Goal: Transaction & Acquisition: Book appointment/travel/reservation

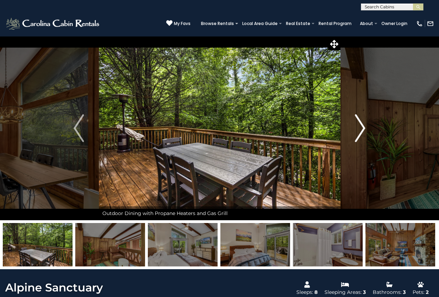
click at [361, 124] on img "Next" at bounding box center [360, 128] width 10 height 28
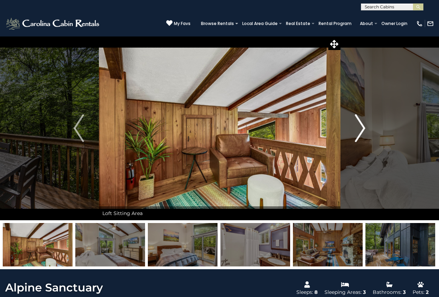
click at [361, 124] on img "Next" at bounding box center [360, 128] width 10 height 28
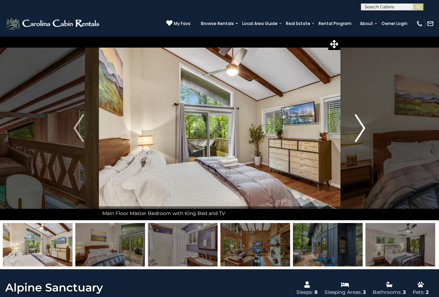
click at [361, 124] on img "Next" at bounding box center [360, 128] width 10 height 28
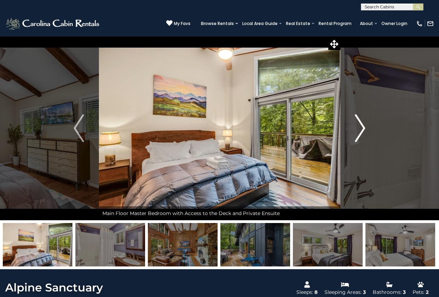
click at [361, 124] on img "Next" at bounding box center [360, 128] width 10 height 28
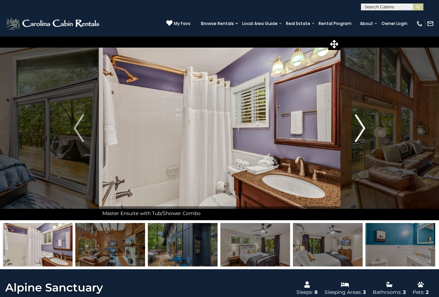
click at [361, 124] on img "Next" at bounding box center [360, 128] width 10 height 28
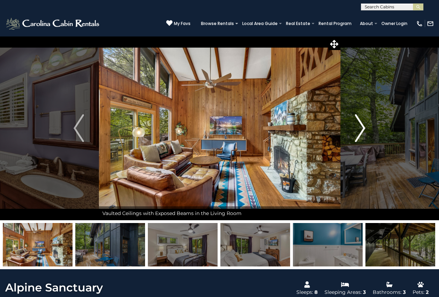
click at [361, 124] on img "Next" at bounding box center [360, 128] width 10 height 28
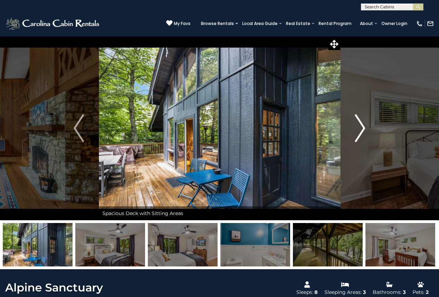
click at [361, 124] on img "Next" at bounding box center [360, 128] width 10 height 28
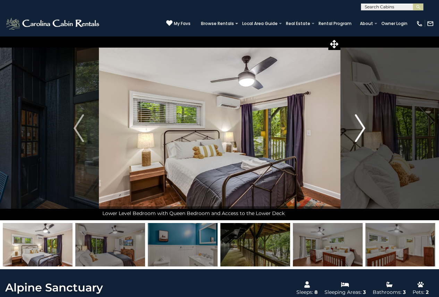
click at [361, 124] on img "Next" at bounding box center [360, 128] width 10 height 28
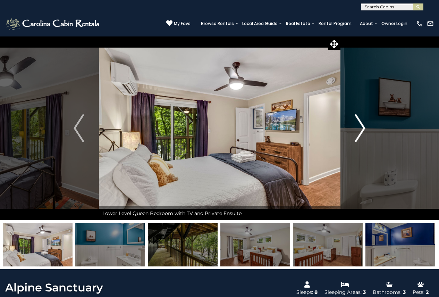
click at [361, 124] on img "Next" at bounding box center [360, 128] width 10 height 28
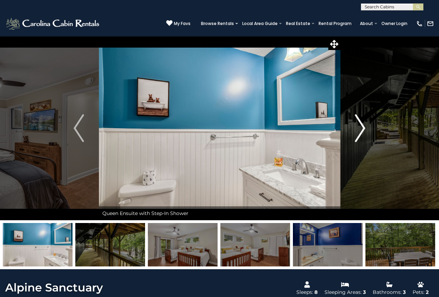
click at [361, 124] on img "Next" at bounding box center [360, 128] width 10 height 28
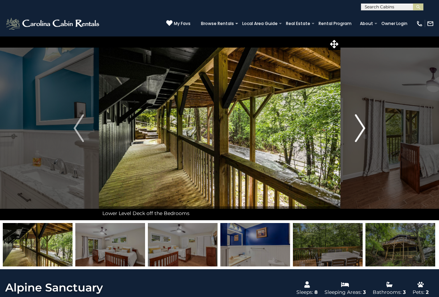
click at [361, 124] on img "Next" at bounding box center [360, 128] width 10 height 28
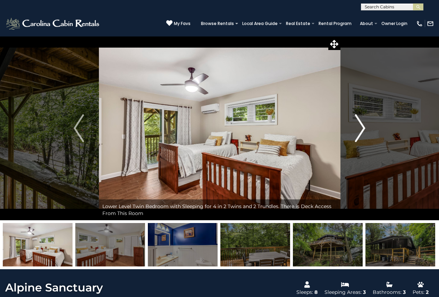
click at [361, 124] on img "Next" at bounding box center [360, 128] width 10 height 28
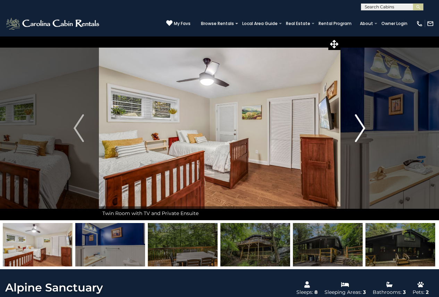
click at [361, 124] on img "Next" at bounding box center [360, 128] width 10 height 28
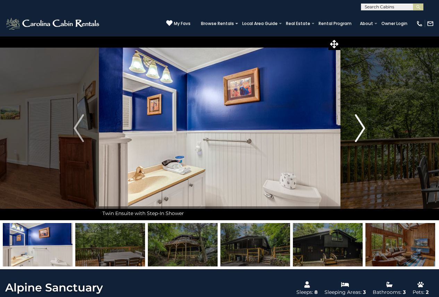
click at [361, 124] on img "Next" at bounding box center [360, 128] width 10 height 28
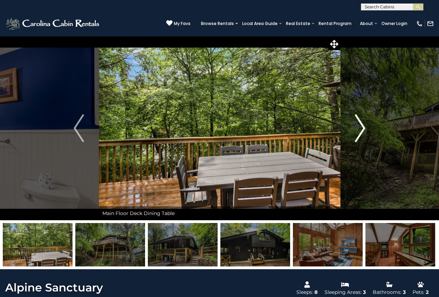
click at [361, 124] on img "Next" at bounding box center [360, 128] width 10 height 28
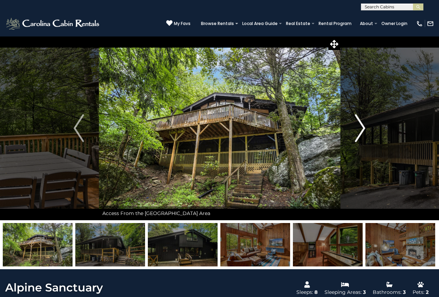
click at [361, 124] on img "Next" at bounding box center [360, 128] width 10 height 28
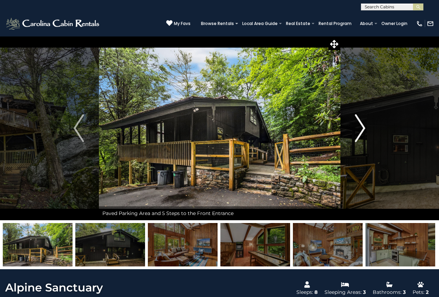
click at [361, 124] on img "Next" at bounding box center [360, 128] width 10 height 28
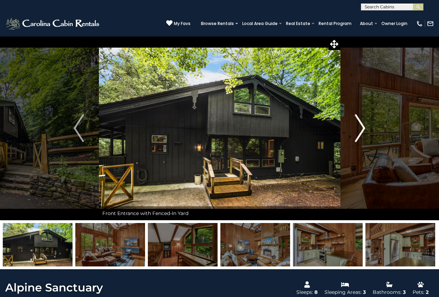
click at [361, 124] on img "Next" at bounding box center [360, 128] width 10 height 28
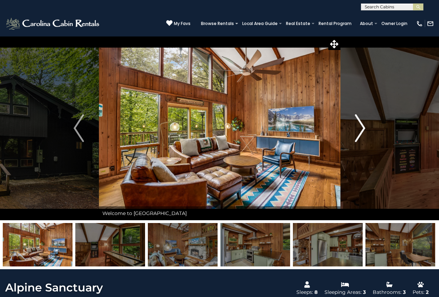
click at [361, 124] on img "Next" at bounding box center [360, 128] width 10 height 28
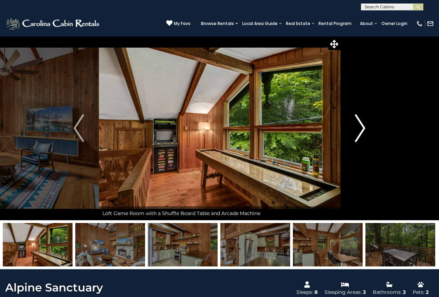
click at [361, 124] on img "Next" at bounding box center [360, 128] width 10 height 28
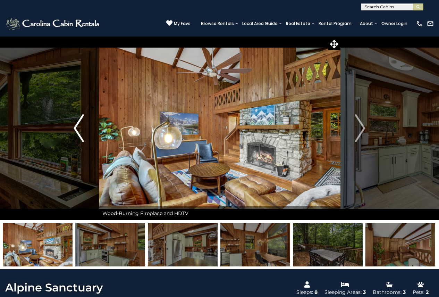
click at [75, 125] on img "Previous" at bounding box center [79, 128] width 10 height 28
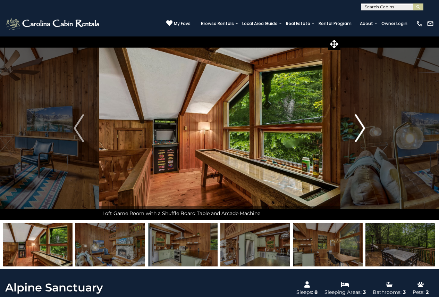
click at [361, 129] on img "Next" at bounding box center [360, 128] width 10 height 28
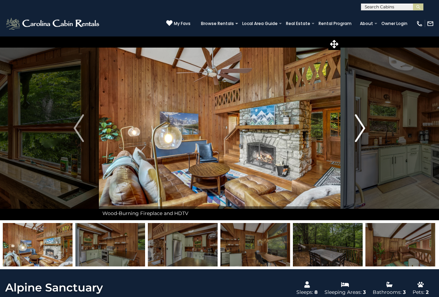
click at [361, 129] on img "Next" at bounding box center [360, 128] width 10 height 28
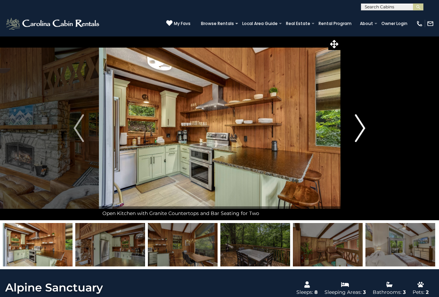
click at [361, 129] on img "Next" at bounding box center [360, 128] width 10 height 28
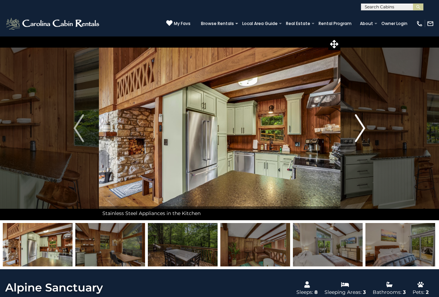
click at [361, 129] on img "Next" at bounding box center [360, 128] width 10 height 28
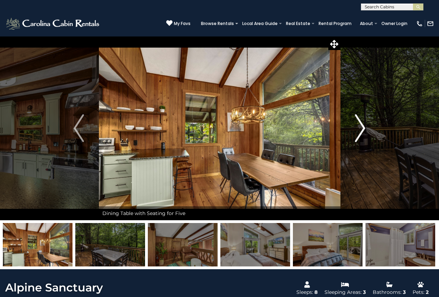
click at [361, 129] on img "Next" at bounding box center [360, 128] width 10 height 28
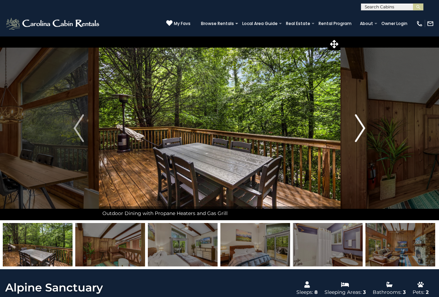
click at [361, 129] on img "Next" at bounding box center [360, 128] width 10 height 28
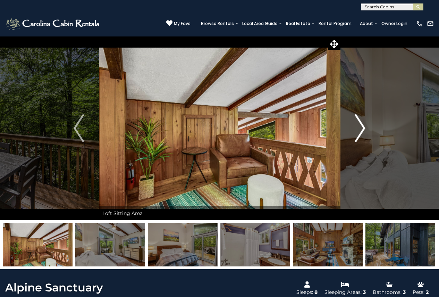
click at [361, 129] on img "Next" at bounding box center [360, 128] width 10 height 28
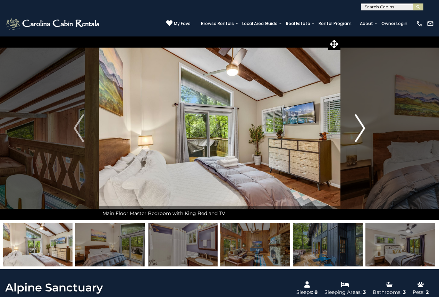
click at [361, 129] on img "Next" at bounding box center [360, 128] width 10 height 28
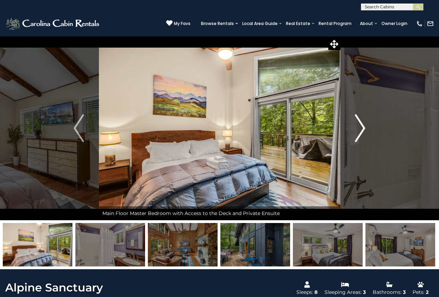
click at [361, 129] on img "Next" at bounding box center [360, 128] width 10 height 28
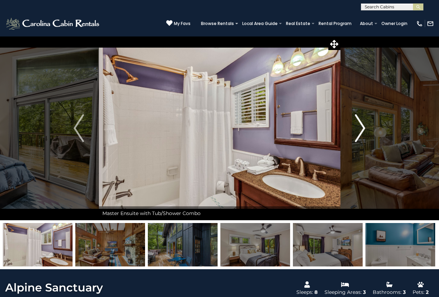
click at [361, 129] on img "Next" at bounding box center [360, 128] width 10 height 28
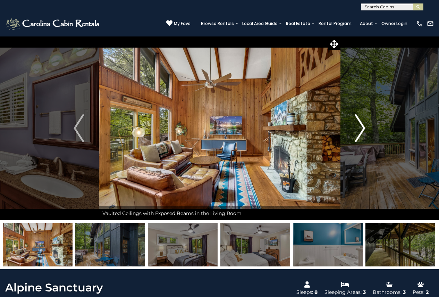
click at [361, 129] on img "Next" at bounding box center [360, 128] width 10 height 28
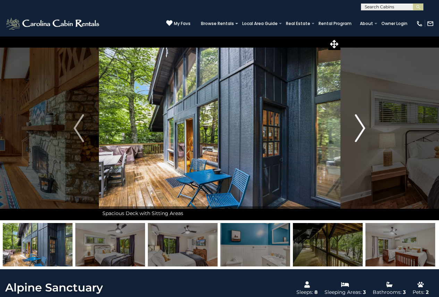
click at [361, 129] on img "Next" at bounding box center [360, 128] width 10 height 28
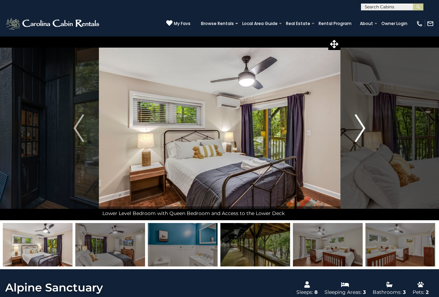
click at [361, 129] on img "Next" at bounding box center [360, 128] width 10 height 28
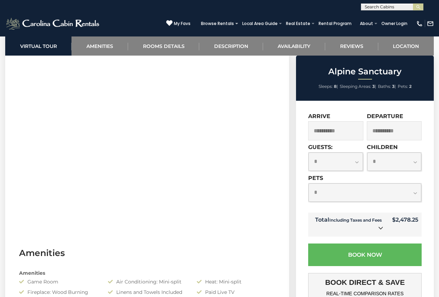
scroll to position [452, 0]
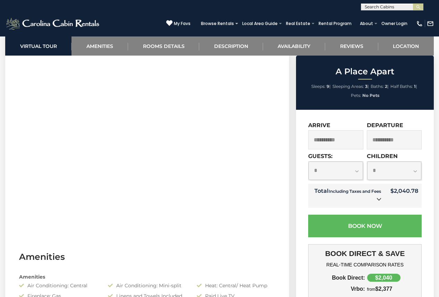
scroll to position [313, 0]
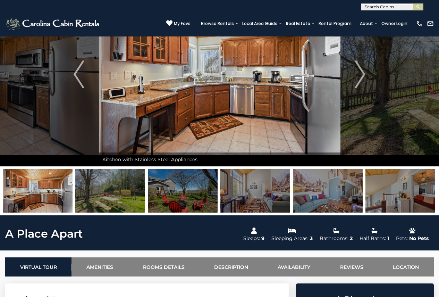
scroll to position [0, 0]
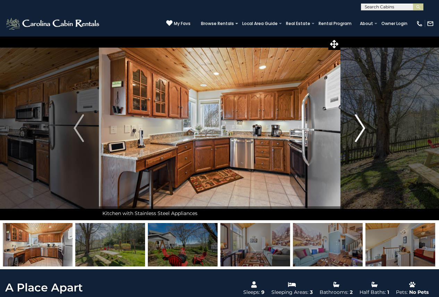
click at [359, 125] on img "Next" at bounding box center [360, 128] width 10 height 28
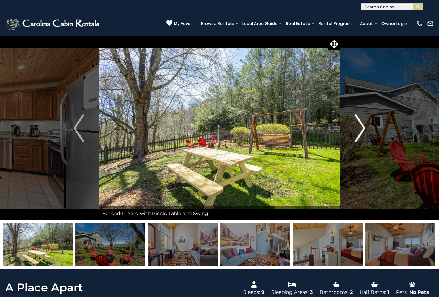
click at [360, 125] on img "Next" at bounding box center [360, 128] width 10 height 28
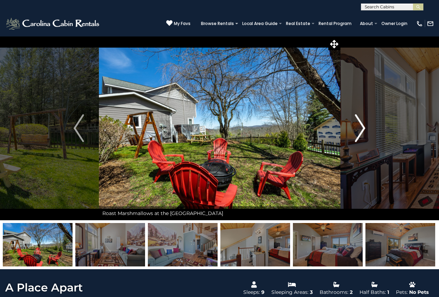
click at [360, 125] on img "Next" at bounding box center [360, 128] width 10 height 28
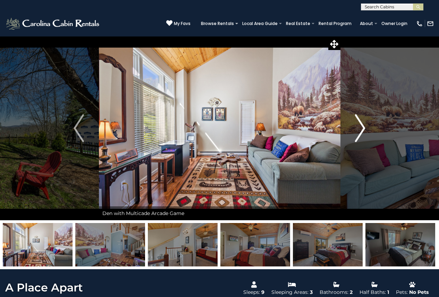
click at [360, 125] on img "Next" at bounding box center [360, 128] width 10 height 28
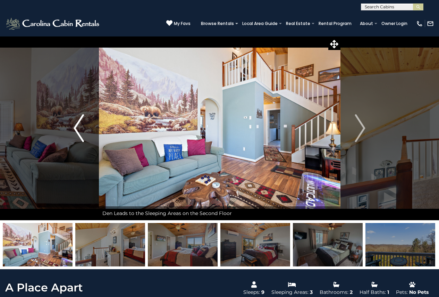
click at [82, 136] on img "Previous" at bounding box center [79, 128] width 10 height 28
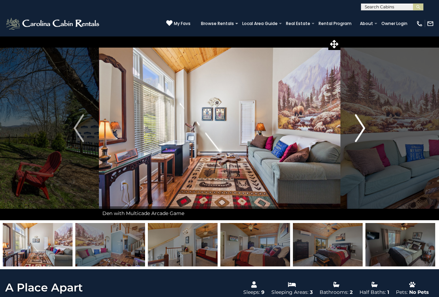
click at [365, 125] on img "Next" at bounding box center [360, 128] width 10 height 28
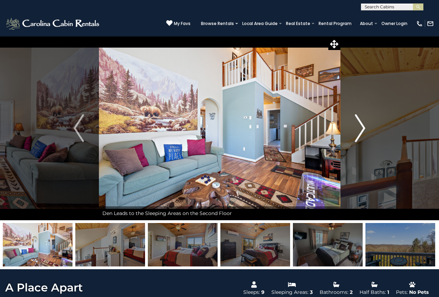
click at [365, 125] on img "Next" at bounding box center [360, 128] width 10 height 28
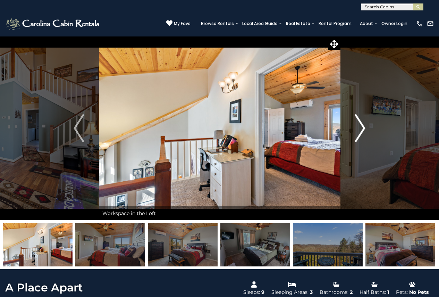
click at [365, 125] on img "Next" at bounding box center [360, 128] width 10 height 28
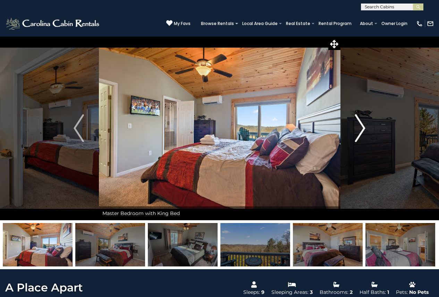
click at [365, 125] on img "Next" at bounding box center [360, 128] width 10 height 28
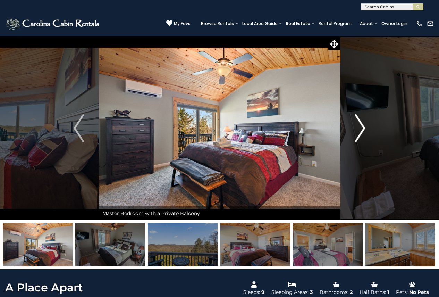
click at [365, 125] on img "Next" at bounding box center [360, 128] width 10 height 28
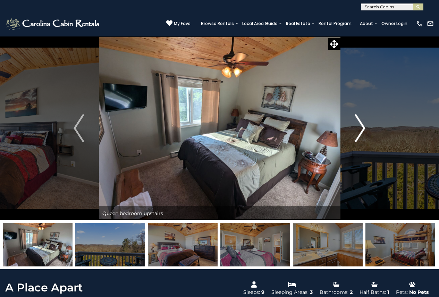
click at [365, 125] on img "Next" at bounding box center [360, 128] width 10 height 28
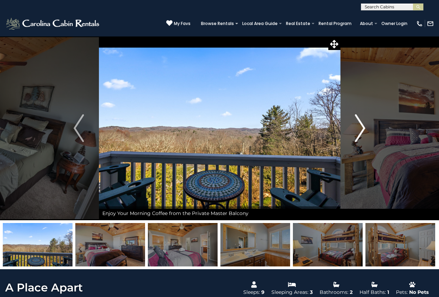
click at [365, 125] on img "Next" at bounding box center [360, 128] width 10 height 28
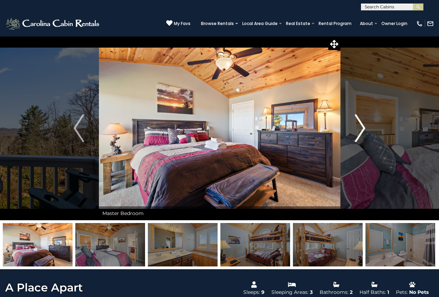
click at [365, 125] on img "Next" at bounding box center [360, 128] width 10 height 28
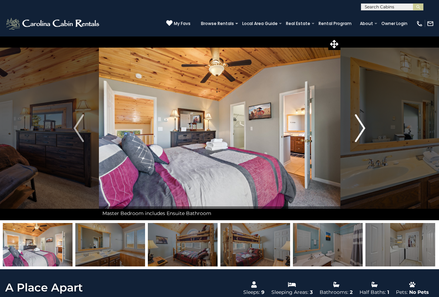
click at [365, 125] on img "Next" at bounding box center [360, 128] width 10 height 28
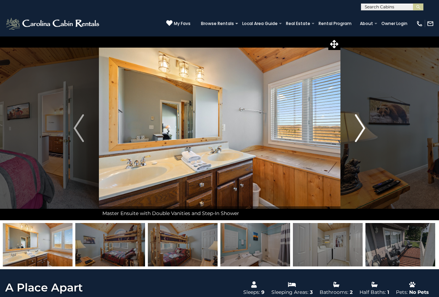
click at [365, 125] on img "Next" at bounding box center [360, 128] width 10 height 28
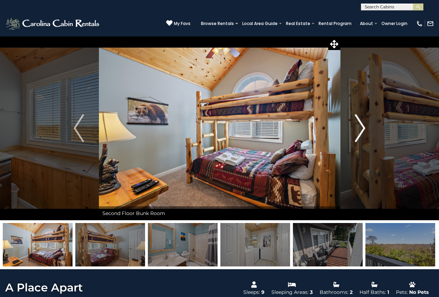
click at [365, 125] on img "Next" at bounding box center [360, 128] width 10 height 28
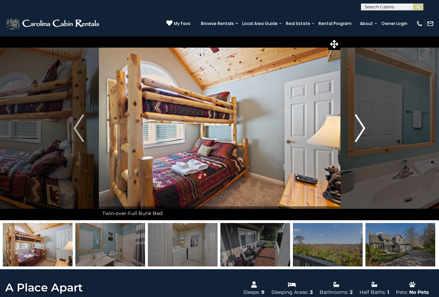
click at [365, 125] on img "Next" at bounding box center [360, 128] width 10 height 28
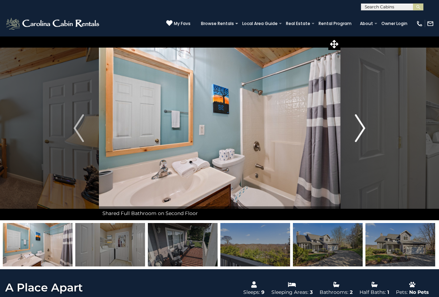
click at [365, 125] on img "Next" at bounding box center [360, 128] width 10 height 28
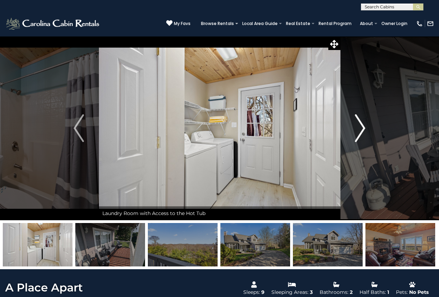
click at [365, 125] on img "Next" at bounding box center [360, 128] width 10 height 28
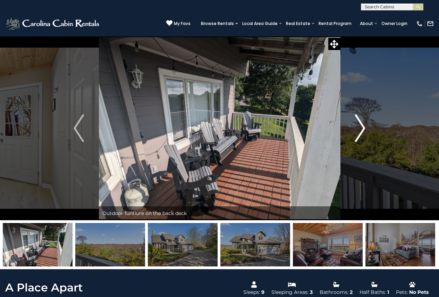
click at [365, 125] on img "Next" at bounding box center [360, 128] width 10 height 28
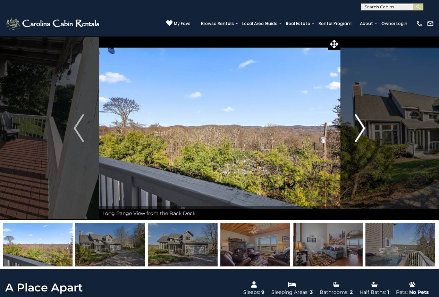
click at [365, 125] on img "Next" at bounding box center [360, 128] width 10 height 28
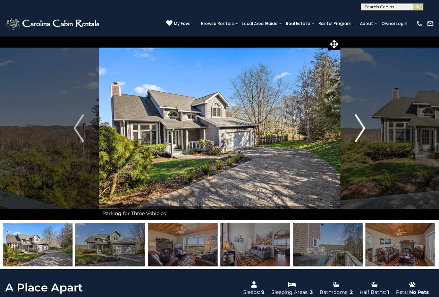
click at [364, 130] on img "Next" at bounding box center [360, 128] width 10 height 28
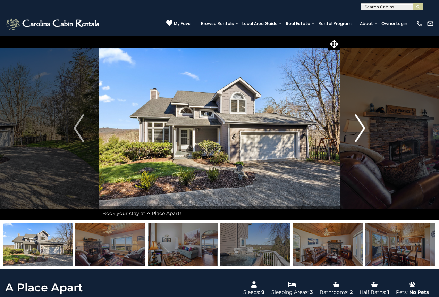
click at [364, 130] on img "Next" at bounding box center [360, 128] width 10 height 28
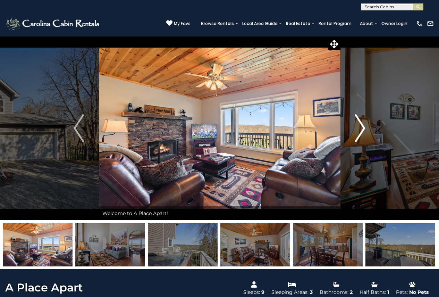
click at [364, 130] on img "Next" at bounding box center [360, 128] width 10 height 28
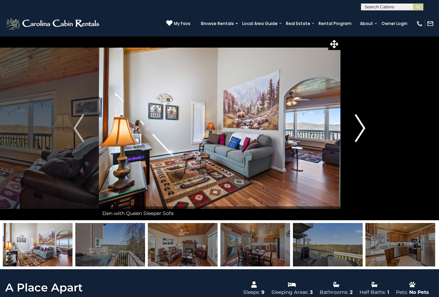
click at [364, 130] on img "Next" at bounding box center [360, 128] width 10 height 28
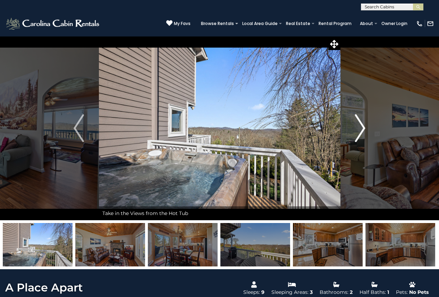
click at [364, 130] on img "Next" at bounding box center [360, 128] width 10 height 28
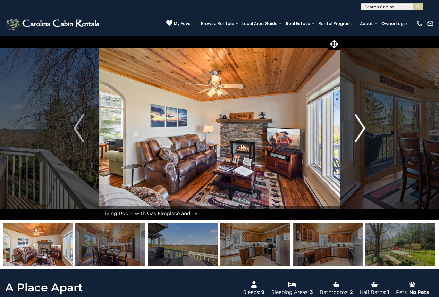
click at [364, 130] on img "Next" at bounding box center [360, 128] width 10 height 28
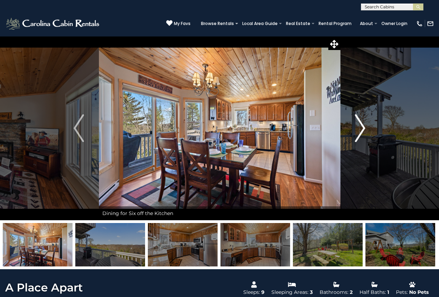
click at [364, 130] on img "Next" at bounding box center [360, 128] width 10 height 28
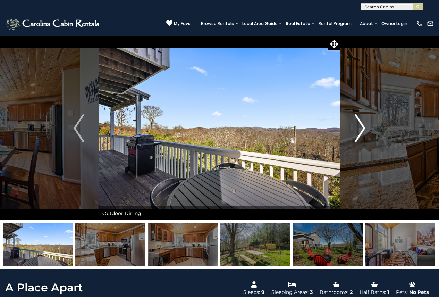
click at [364, 130] on img "Next" at bounding box center [360, 128] width 10 height 28
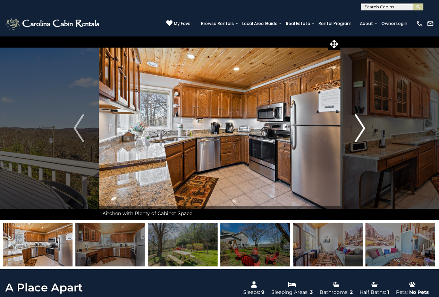
click at [364, 130] on img "Next" at bounding box center [360, 128] width 10 height 28
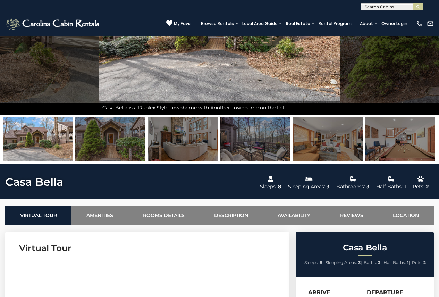
scroll to position [35, 0]
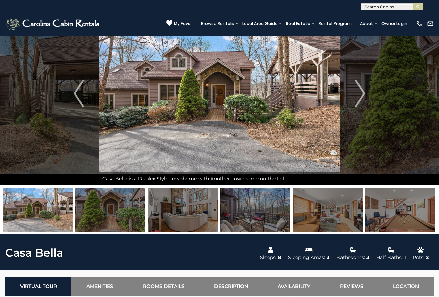
click at [389, 198] on img at bounding box center [401, 209] width 70 height 43
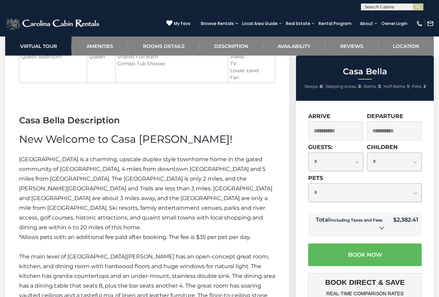
scroll to position [938, 0]
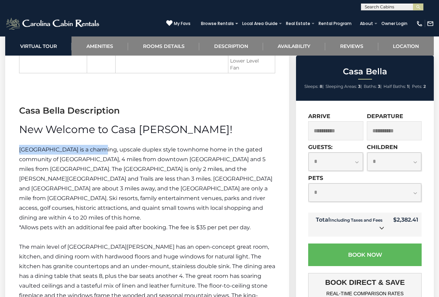
drag, startPoint x: 22, startPoint y: 148, endPoint x: 97, endPoint y: 147, distance: 75.4
click at [97, 147] on span "[GEOGRAPHIC_DATA] is a charming, upscale duplex style townhome home in the gate…" at bounding box center [146, 183] width 254 height 75
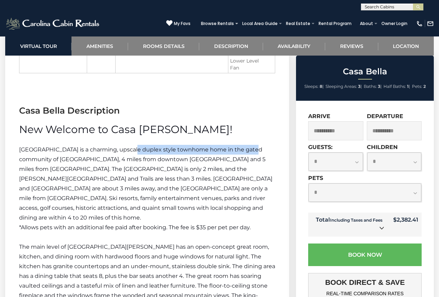
drag, startPoint x: 130, startPoint y: 148, endPoint x: 253, endPoint y: 148, distance: 123.0
click at [253, 148] on span "Casa Bella is a charming, upscale duplex style townhome home in the gated commu…" at bounding box center [146, 183] width 254 height 75
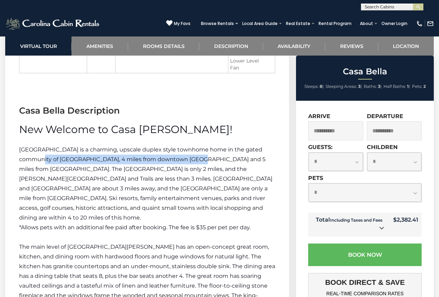
drag, startPoint x: 20, startPoint y: 160, endPoint x: 199, endPoint y: 168, distance: 179.4
click at [189, 163] on p "Casa Bella is a charming, upscale duplex style townhome home in the gated commu…" at bounding box center [147, 184] width 256 height 78
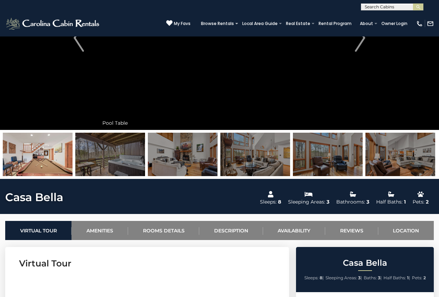
scroll to position [35, 0]
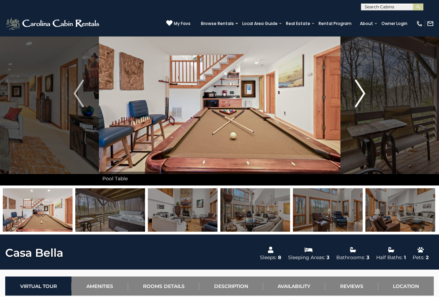
click at [361, 93] on img "Next" at bounding box center [360, 94] width 10 height 28
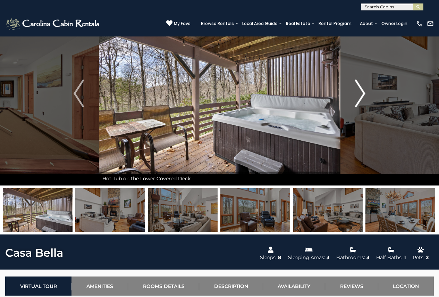
click at [361, 93] on img "Next" at bounding box center [360, 94] width 10 height 28
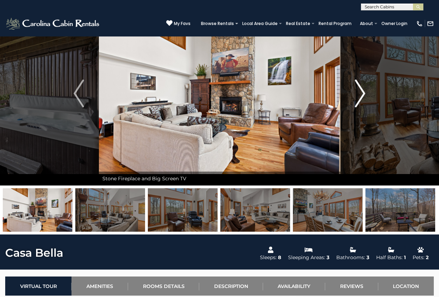
click at [361, 93] on img "Next" at bounding box center [360, 94] width 10 height 28
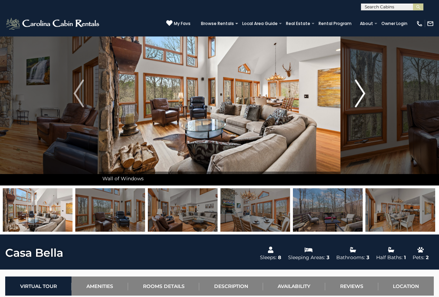
click at [361, 93] on img "Next" at bounding box center [360, 94] width 10 height 28
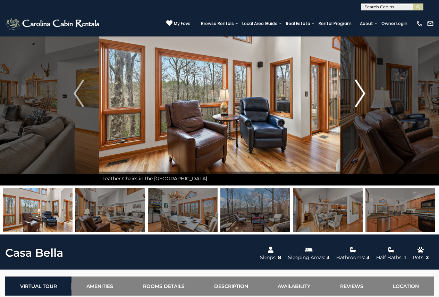
click at [361, 93] on img "Next" at bounding box center [360, 94] width 10 height 28
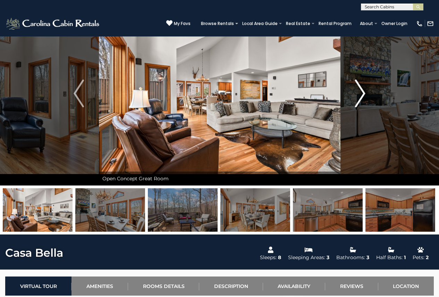
click at [361, 93] on img "Next" at bounding box center [360, 94] width 10 height 28
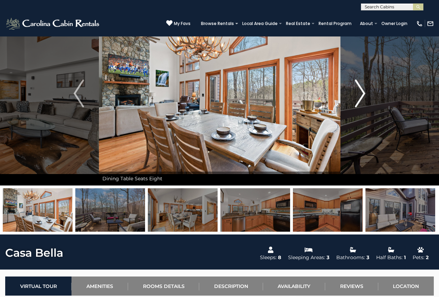
click at [361, 93] on img "Next" at bounding box center [360, 94] width 10 height 28
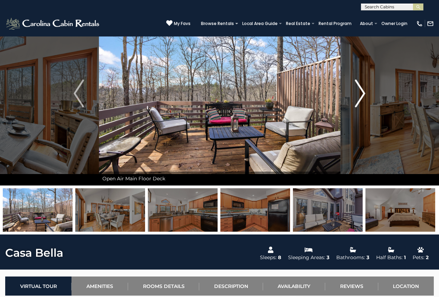
click at [361, 93] on img "Next" at bounding box center [360, 94] width 10 height 28
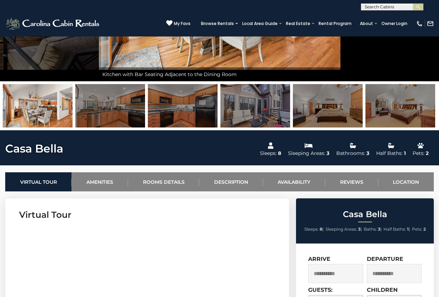
scroll to position [0, 0]
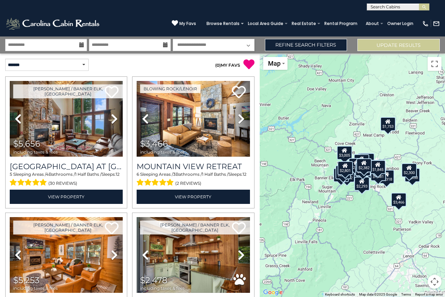
select select "*"
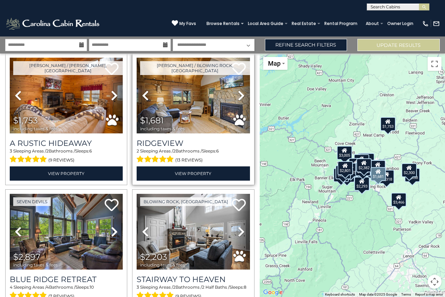
scroll to position [556, 0]
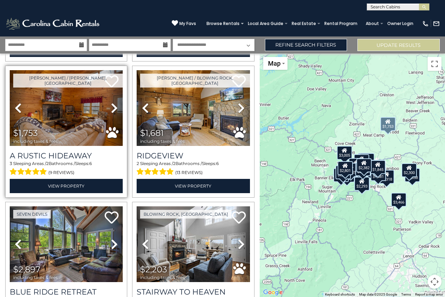
click at [114, 102] on icon at bounding box center [114, 107] width 7 height 11
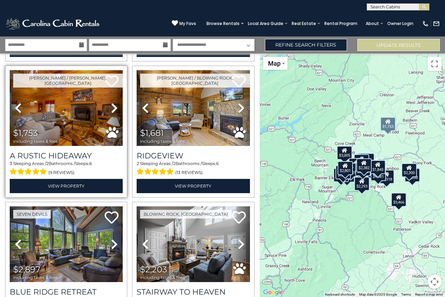
click at [111, 102] on icon at bounding box center [114, 107] width 7 height 11
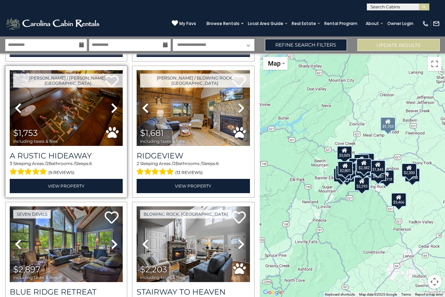
click at [111, 102] on icon at bounding box center [114, 107] width 7 height 11
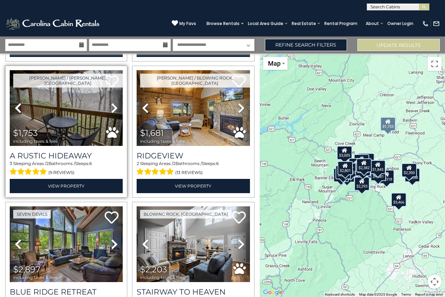
click at [111, 102] on icon at bounding box center [114, 107] width 7 height 11
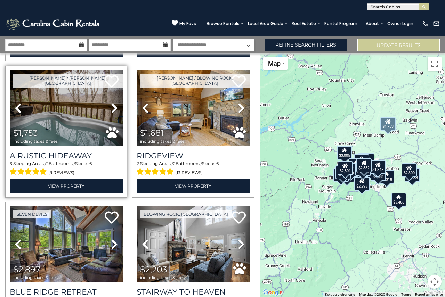
click at [111, 102] on icon at bounding box center [114, 107] width 7 height 11
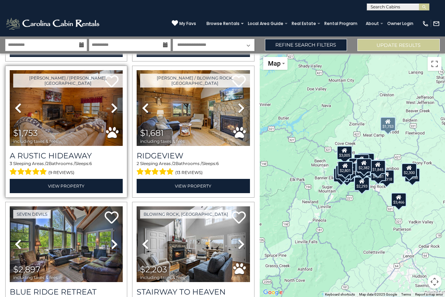
click at [111, 102] on icon at bounding box center [114, 107] width 7 height 11
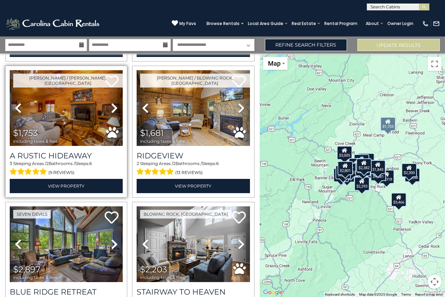
click at [111, 102] on icon at bounding box center [114, 107] width 7 height 11
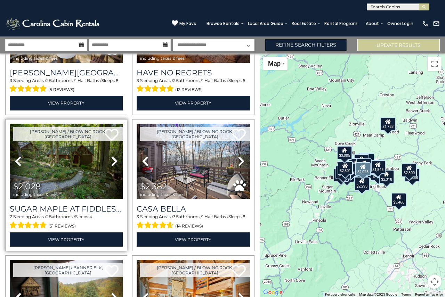
scroll to position [1216, 0]
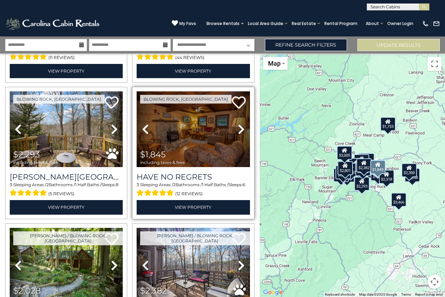
click at [241, 113] on link "Next" at bounding box center [241, 129] width 17 height 76
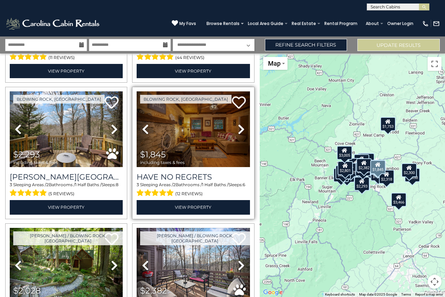
click at [240, 124] on icon at bounding box center [241, 129] width 7 height 11
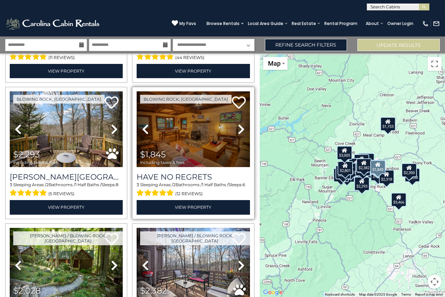
click at [240, 124] on icon at bounding box center [241, 129] width 7 height 11
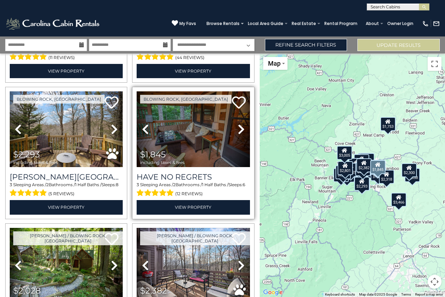
click at [240, 124] on icon at bounding box center [241, 129] width 7 height 11
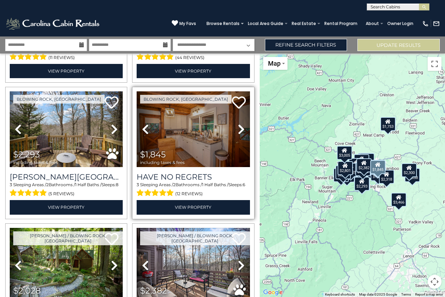
click at [240, 124] on icon at bounding box center [241, 129] width 7 height 11
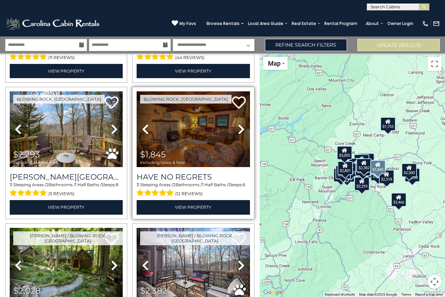
click at [240, 124] on icon at bounding box center [241, 129] width 7 height 11
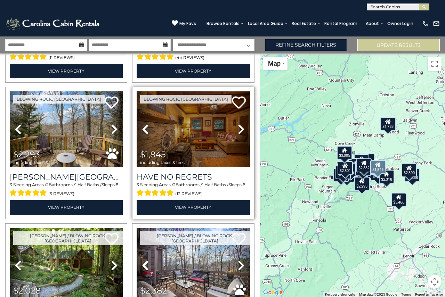
click at [240, 124] on icon at bounding box center [241, 129] width 7 height 11
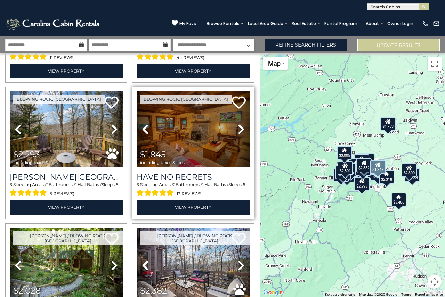
click at [240, 124] on icon at bounding box center [241, 129] width 7 height 11
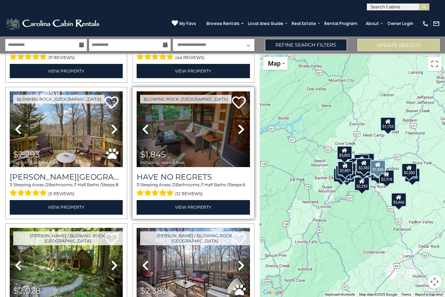
click at [240, 124] on icon at bounding box center [241, 129] width 7 height 11
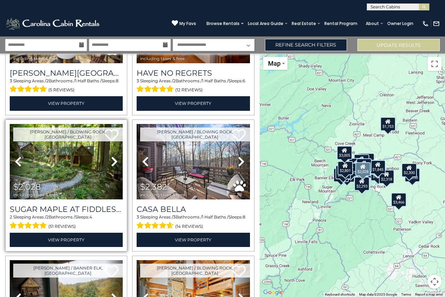
scroll to position [1320, 0]
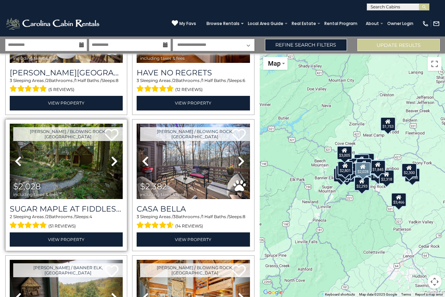
click at [116, 156] on icon at bounding box center [114, 161] width 7 height 11
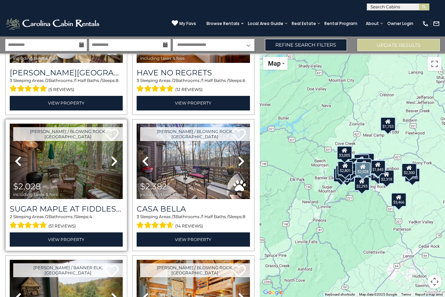
click at [116, 156] on icon at bounding box center [114, 161] width 7 height 11
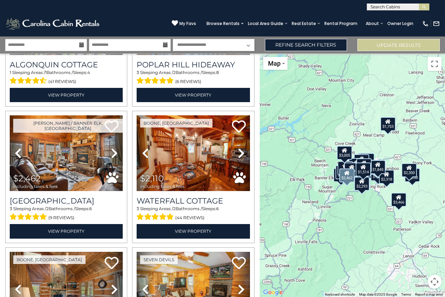
scroll to position [1771, 0]
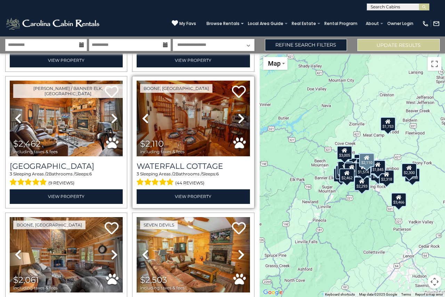
click at [241, 113] on icon at bounding box center [241, 118] width 7 height 11
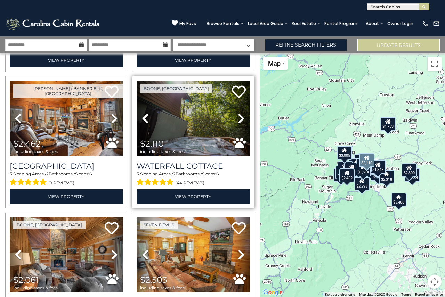
click at [240, 113] on icon at bounding box center [241, 118] width 7 height 11
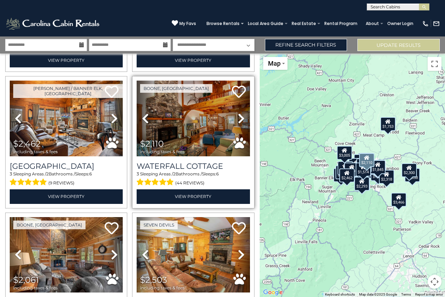
click at [240, 113] on icon at bounding box center [241, 118] width 7 height 11
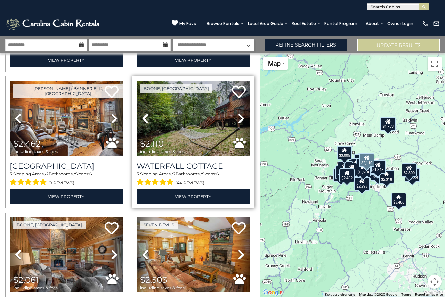
click at [240, 113] on icon at bounding box center [241, 118] width 7 height 11
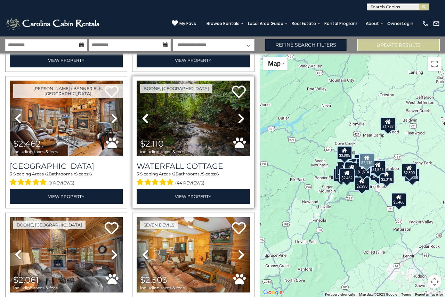
click at [239, 113] on icon at bounding box center [241, 118] width 7 height 11
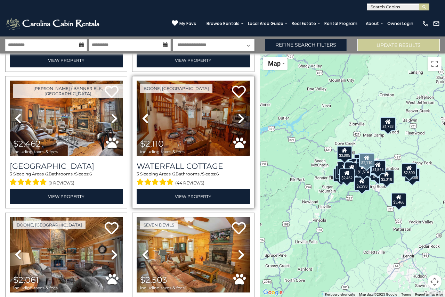
click at [202, 92] on img at bounding box center [193, 119] width 113 height 76
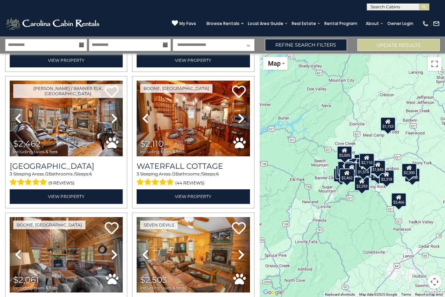
click at [433, 280] on button "Map camera controls" at bounding box center [434, 282] width 14 height 14
click at [415, 249] on button "Zoom in" at bounding box center [417, 247] width 14 height 14
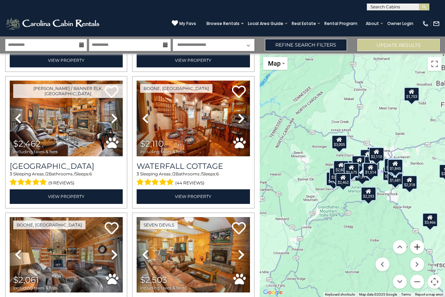
click at [416, 248] on button "Zoom in" at bounding box center [417, 247] width 14 height 14
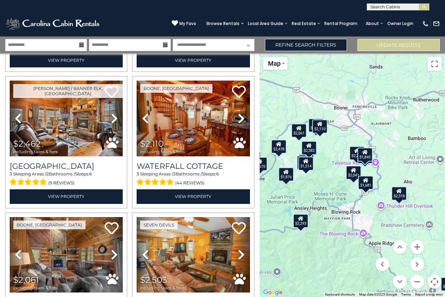
drag, startPoint x: 396, startPoint y: 203, endPoint x: 302, endPoint y: 195, distance: 93.8
click at [302, 195] on div "$5,656 $3,466 $5,253 $2,478 $2,858 $2,041 $2,725 $3,202 $1,753 $1,681 $2,897 $2…" at bounding box center [351, 174] width 185 height 243
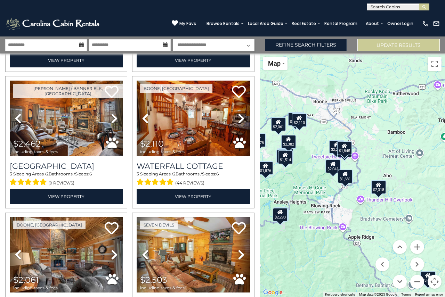
click at [367, 211] on div "$5,656 $3,466 $5,253 $2,478 $2,858 $2,041 $2,725 $3,202 $1,753 $1,681 $2,897 $2…" at bounding box center [351, 174] width 185 height 243
click at [344, 149] on div "$1,845" at bounding box center [344, 148] width 15 height 14
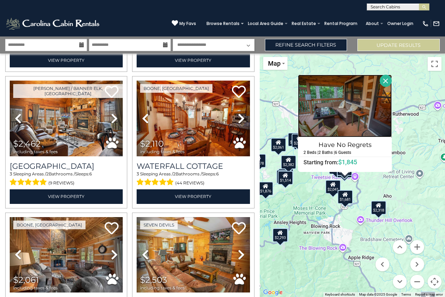
click at [368, 108] on img at bounding box center [345, 106] width 94 height 63
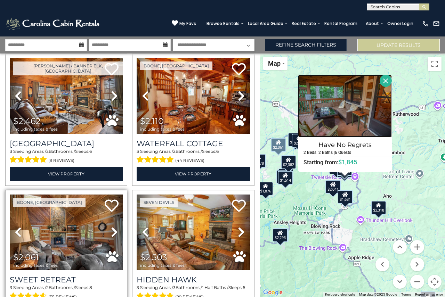
scroll to position [1806, 0]
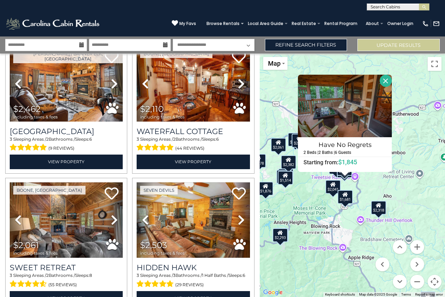
click at [402, 188] on div "$5,656 $3,466 $5,253 $2,478 $2,858 $2,041 $2,725 $3,202 $1,753 $1,681 $2,897 $2…" at bounding box center [351, 174] width 185 height 243
click at [289, 182] on div "$1,514" at bounding box center [285, 178] width 15 height 14
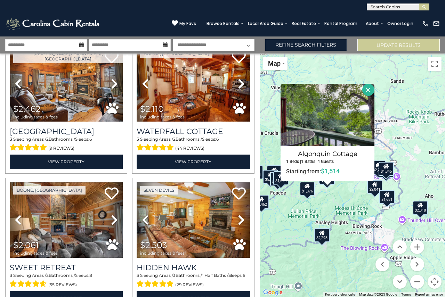
click at [354, 200] on div "$5,656 $3,466 $5,253 $2,478 $2,858 $2,041 $2,725 $3,202 $1,753 $1,681 $2,897 $2…" at bounding box center [351, 174] width 185 height 243
click at [367, 91] on button "Close" at bounding box center [368, 90] width 12 height 12
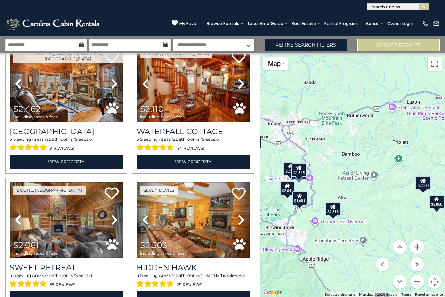
drag, startPoint x: 419, startPoint y: 160, endPoint x: 345, endPoint y: 163, distance: 74.4
click at [345, 163] on div "$5,656 $3,466 $5,253 $2,478 $2,858 $2,041 $2,725 $3,202 $1,753 $1,681 $2,897 $2…" at bounding box center [351, 174] width 185 height 243
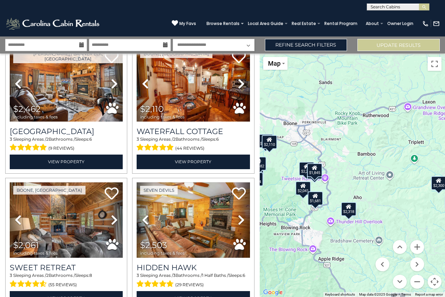
click at [311, 168] on div "$1,845" at bounding box center [314, 170] width 15 height 14
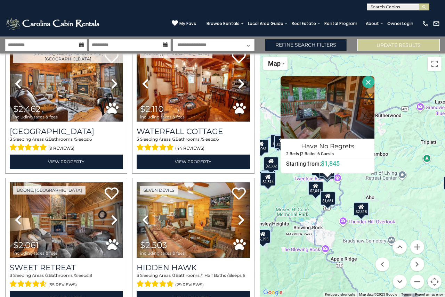
click at [386, 187] on div "$5,656 $3,466 $5,253 $2,478 $2,858 $2,041 $2,725 $3,202 $1,753 $1,681 $2,897 $2…" at bounding box center [351, 174] width 185 height 243
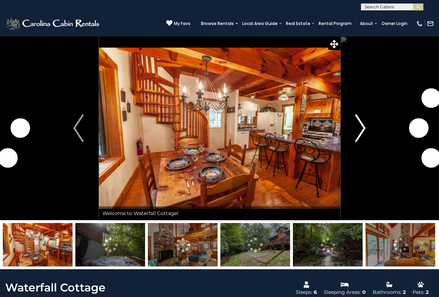
click at [368, 124] on button "Next" at bounding box center [360, 128] width 41 height 184
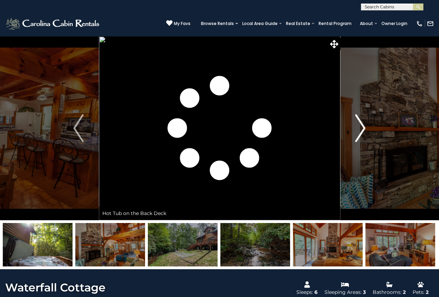
click at [368, 124] on button "Next" at bounding box center [360, 128] width 41 height 184
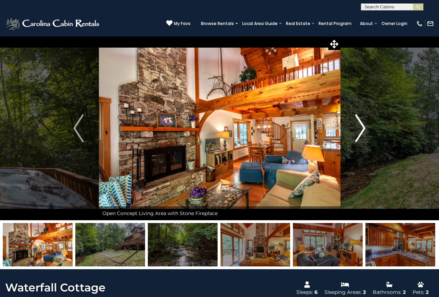
click at [368, 124] on button "Next" at bounding box center [360, 128] width 41 height 184
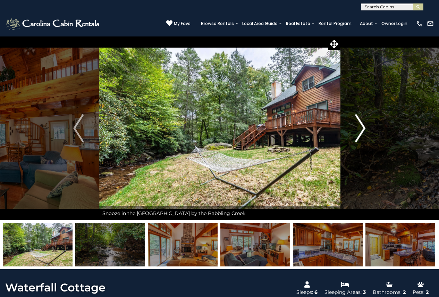
click at [368, 124] on button "Next" at bounding box center [360, 128] width 41 height 184
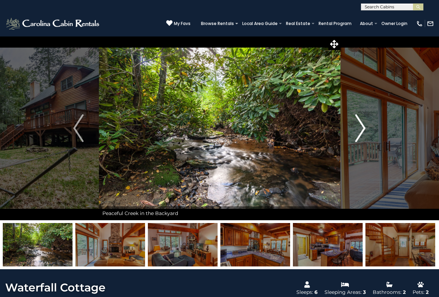
click at [368, 124] on button "Next" at bounding box center [360, 128] width 41 height 184
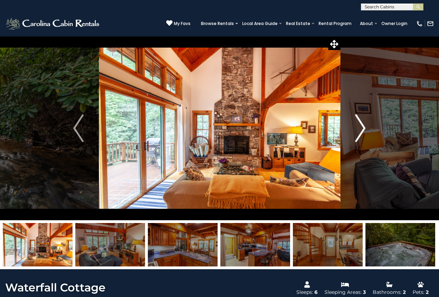
click at [368, 124] on button "Next" at bounding box center [360, 128] width 41 height 184
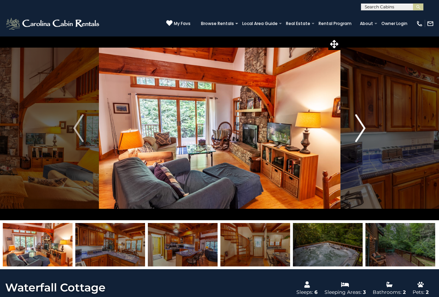
click at [362, 128] on img "Next" at bounding box center [361, 128] width 10 height 28
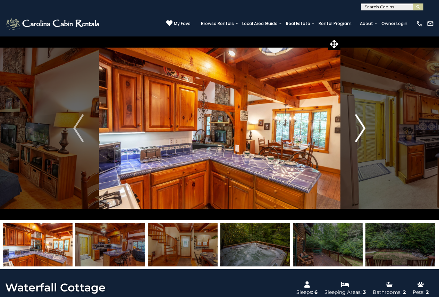
click at [362, 128] on img "Next" at bounding box center [361, 128] width 10 height 28
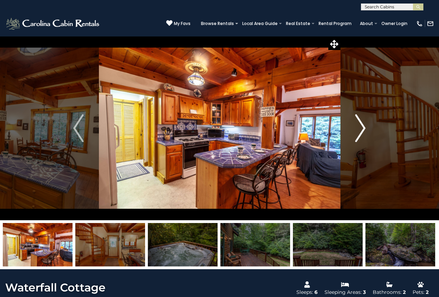
click at [362, 128] on img "Next" at bounding box center [361, 128] width 10 height 28
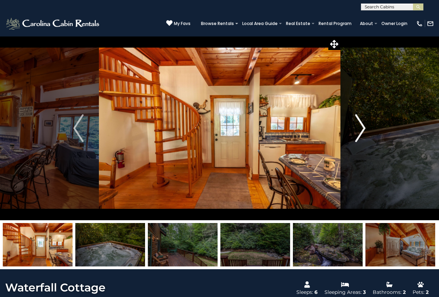
click at [362, 128] on img "Next" at bounding box center [361, 128] width 10 height 28
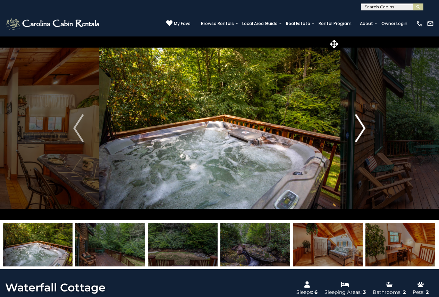
click at [362, 128] on img "Next" at bounding box center [361, 128] width 10 height 28
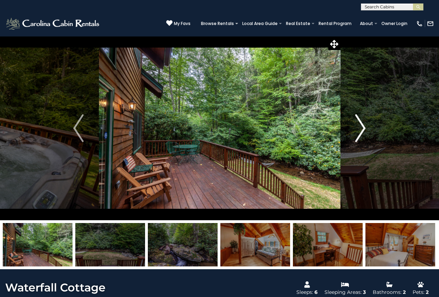
click at [362, 128] on img "Next" at bounding box center [361, 128] width 10 height 28
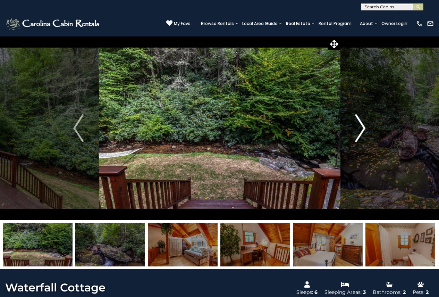
click at [361, 125] on img "Next" at bounding box center [361, 128] width 10 height 28
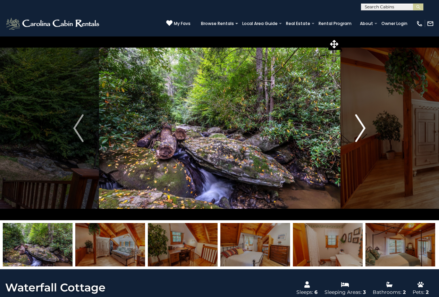
click at [361, 125] on img "Next" at bounding box center [361, 128] width 10 height 28
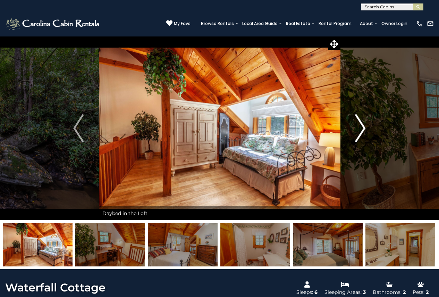
click at [361, 125] on img "Next" at bounding box center [361, 128] width 10 height 28
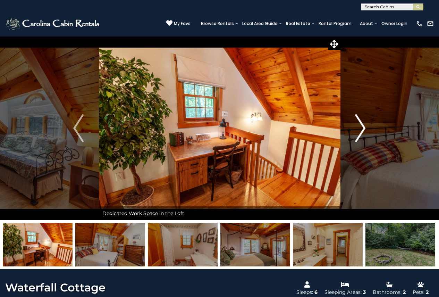
click at [361, 125] on img "Next" at bounding box center [361, 128] width 10 height 28
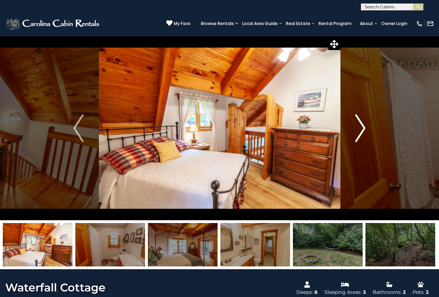
click at [361, 125] on img "Next" at bounding box center [361, 128] width 10 height 28
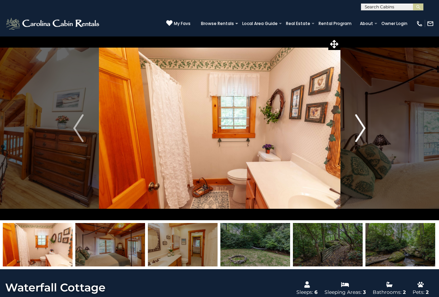
click at [361, 125] on img "Next" at bounding box center [361, 128] width 10 height 28
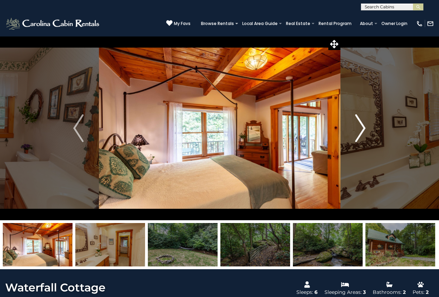
click at [361, 125] on img "Next" at bounding box center [361, 128] width 10 height 28
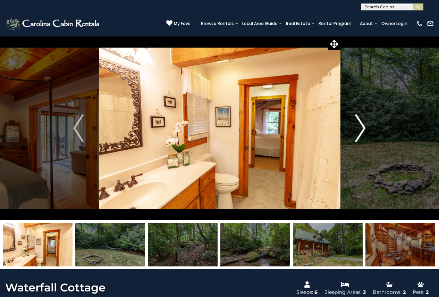
click at [361, 125] on img "Next" at bounding box center [361, 128] width 10 height 28
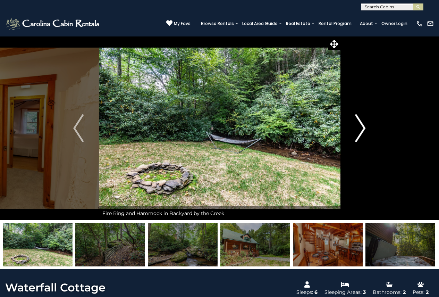
click at [361, 125] on img "Next" at bounding box center [361, 128] width 10 height 28
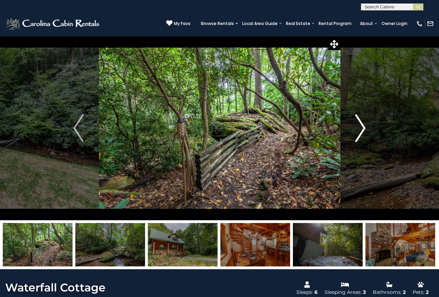
click at [361, 125] on img "Next" at bounding box center [361, 128] width 10 height 28
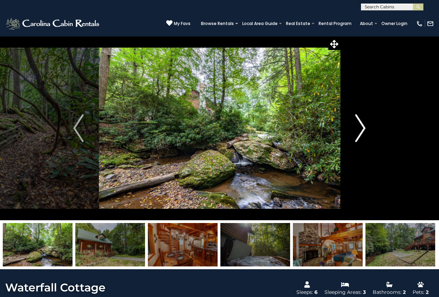
click at [361, 125] on img "Next" at bounding box center [361, 128] width 10 height 28
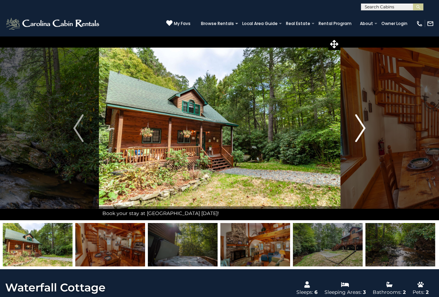
click at [361, 125] on img "Next" at bounding box center [361, 128] width 10 height 28
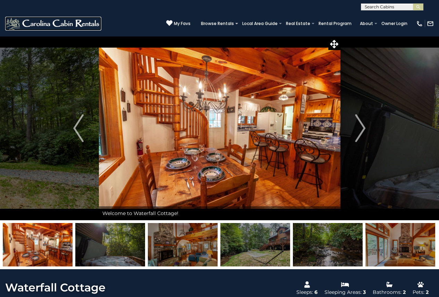
click at [58, 24] on img at bounding box center [53, 24] width 96 height 14
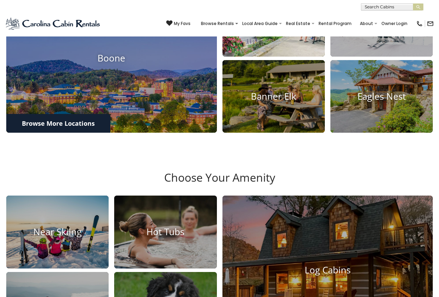
scroll to position [243, 0]
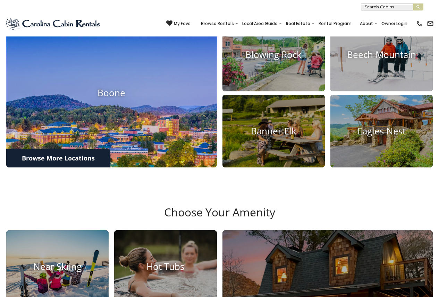
click at [161, 94] on img at bounding box center [112, 93] width 232 height 164
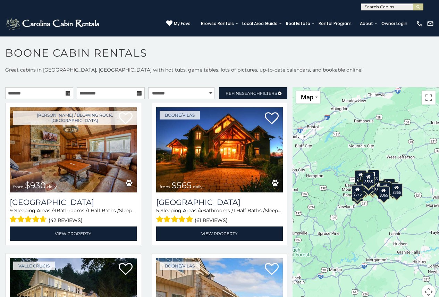
drag, startPoint x: 391, startPoint y: 217, endPoint x: 382, endPoint y: 213, distance: 9.8
click at [382, 213] on div "$930 $565 $635 $425 $315 $480 $675 $355 $349 $330 $395 $395 $345 $380 $305 $210…" at bounding box center [366, 197] width 147 height 220
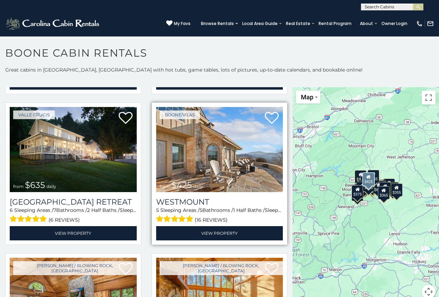
scroll to position [139, 0]
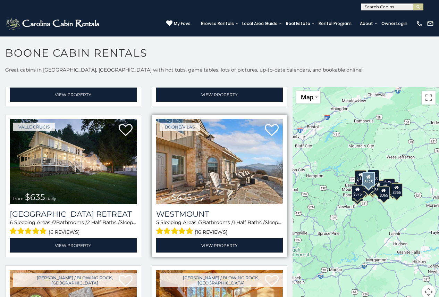
click at [227, 162] on img at bounding box center [219, 161] width 127 height 85
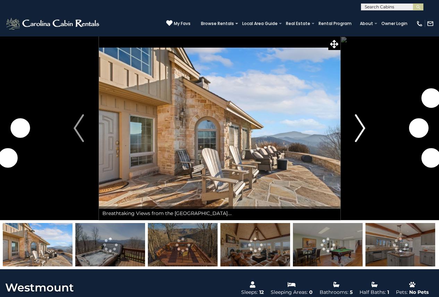
click at [364, 129] on img "Next" at bounding box center [360, 128] width 10 height 28
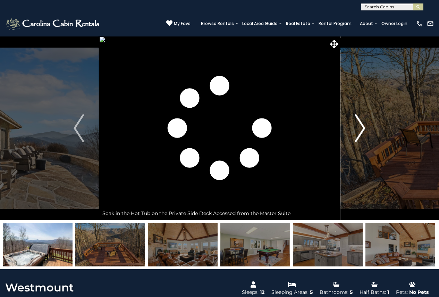
click at [361, 128] on img "Next" at bounding box center [360, 128] width 10 height 28
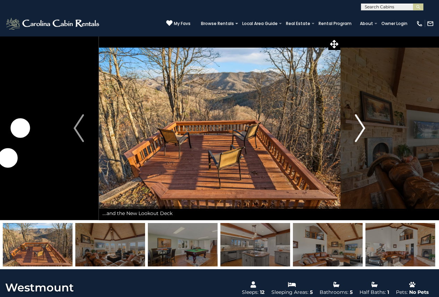
click at [361, 128] on img "Next" at bounding box center [360, 128] width 10 height 28
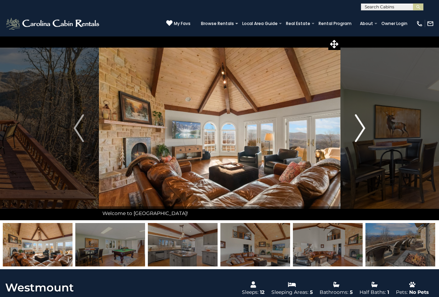
click at [361, 128] on img "Next" at bounding box center [360, 128] width 10 height 28
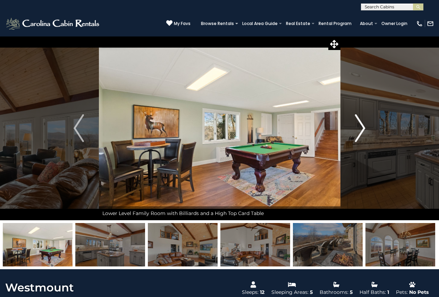
click at [361, 128] on img "Next" at bounding box center [360, 128] width 10 height 28
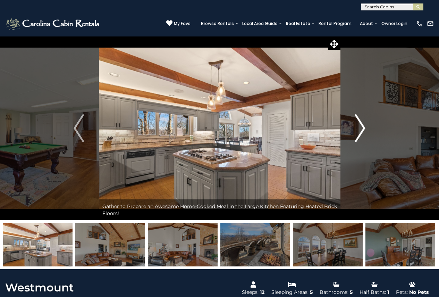
click at [361, 128] on img "Next" at bounding box center [360, 128] width 10 height 28
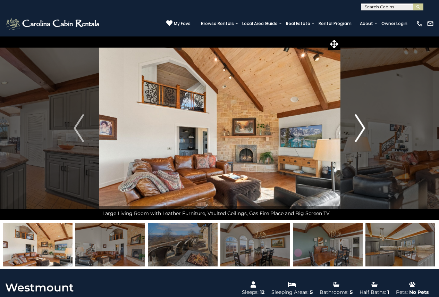
click at [361, 128] on img "Next" at bounding box center [360, 128] width 10 height 28
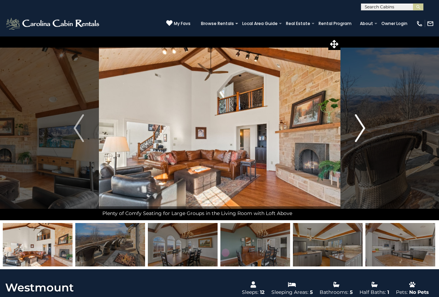
click at [361, 128] on img "Next" at bounding box center [360, 128] width 10 height 28
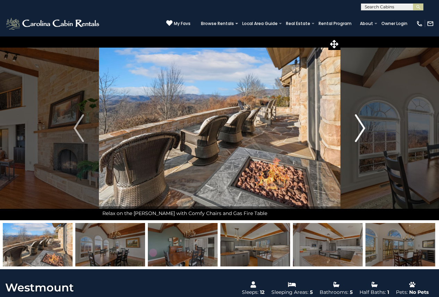
click at [361, 128] on img "Next" at bounding box center [360, 128] width 10 height 28
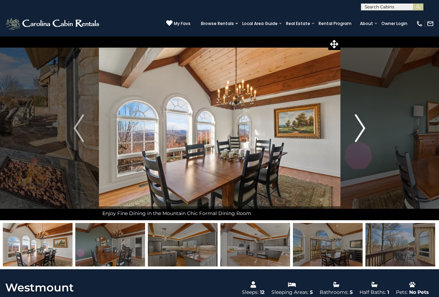
click at [361, 128] on img "Next" at bounding box center [360, 128] width 10 height 28
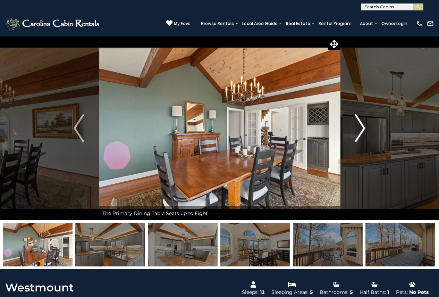
click at [361, 128] on img "Next" at bounding box center [360, 128] width 10 height 28
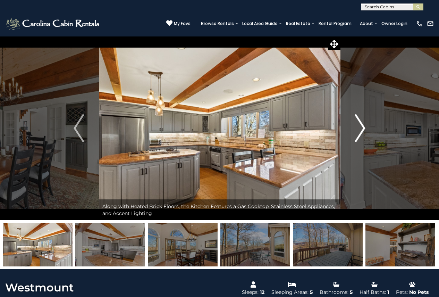
click at [361, 128] on img "Next" at bounding box center [360, 128] width 10 height 28
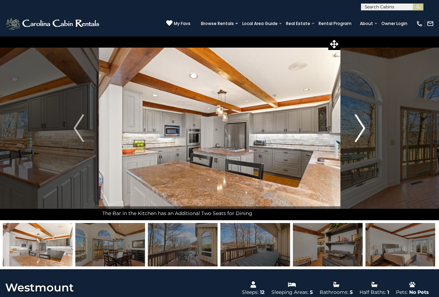
click at [361, 128] on img "Next" at bounding box center [360, 128] width 10 height 28
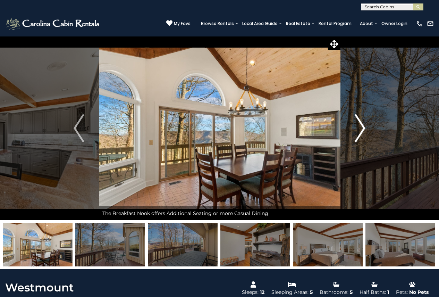
click at [361, 128] on img "Next" at bounding box center [360, 128] width 10 height 28
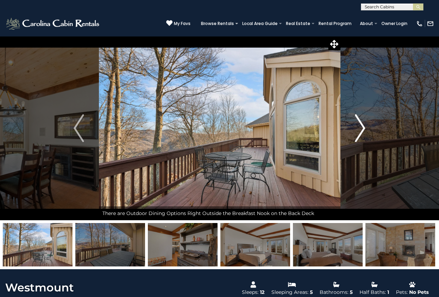
click at [361, 128] on img "Next" at bounding box center [360, 128] width 10 height 28
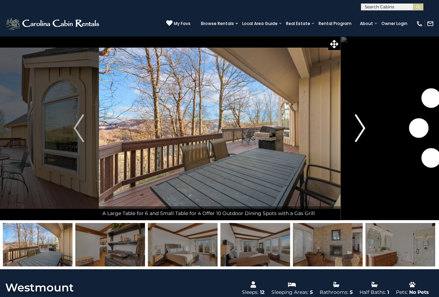
click at [361, 128] on img "Next" at bounding box center [360, 128] width 10 height 28
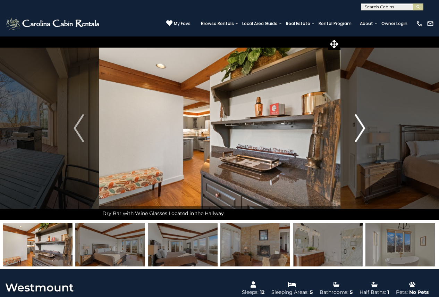
click at [361, 128] on img "Next" at bounding box center [360, 128] width 10 height 28
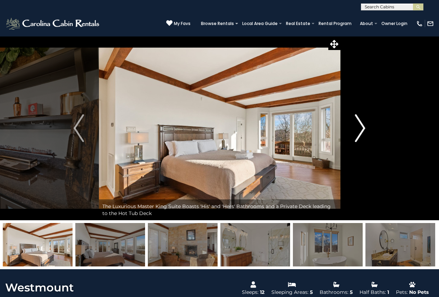
click at [361, 128] on img "Next" at bounding box center [360, 128] width 10 height 28
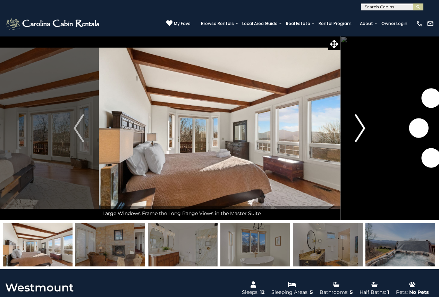
click at [361, 128] on img "Next" at bounding box center [360, 128] width 10 height 28
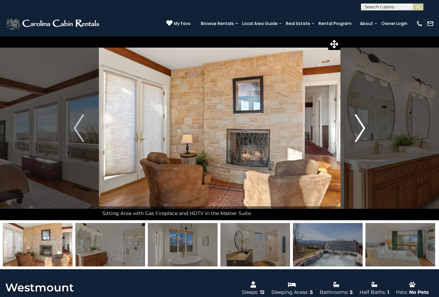
click at [361, 128] on img "Next" at bounding box center [360, 128] width 10 height 28
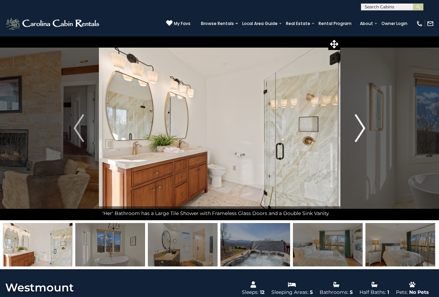
click at [361, 128] on img "Next" at bounding box center [360, 128] width 10 height 28
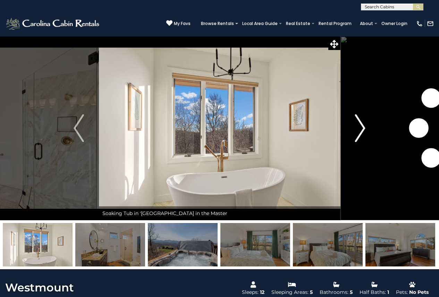
click at [361, 128] on img "Next" at bounding box center [360, 128] width 10 height 28
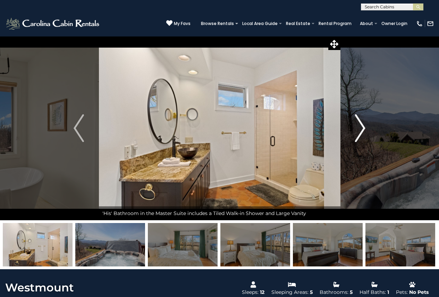
click at [361, 128] on img "Next" at bounding box center [360, 128] width 10 height 28
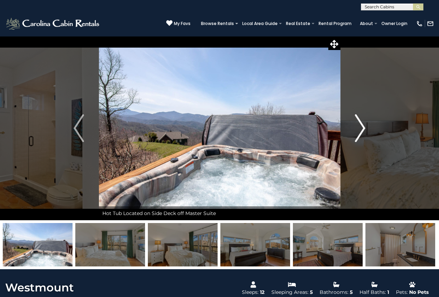
click at [361, 128] on img "Next" at bounding box center [360, 128] width 10 height 28
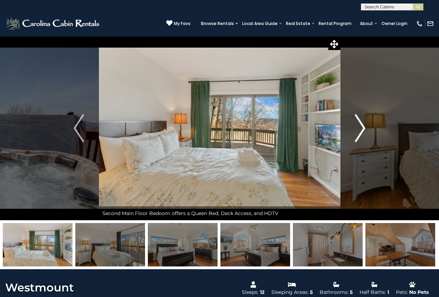
click at [361, 128] on img "Next" at bounding box center [360, 128] width 10 height 28
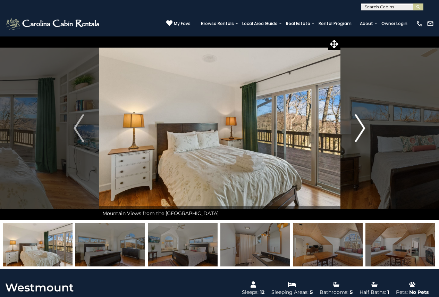
click at [361, 128] on img "Next" at bounding box center [360, 128] width 10 height 28
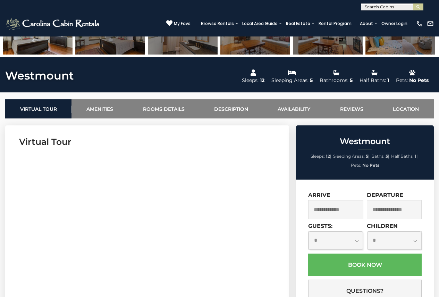
scroll to position [174, 0]
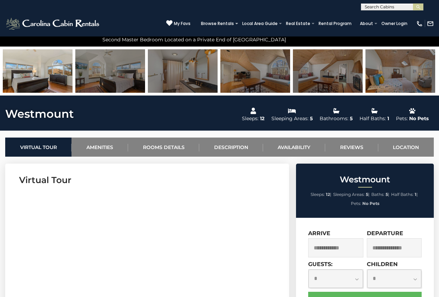
click at [337, 247] on input "text" at bounding box center [335, 247] width 55 height 19
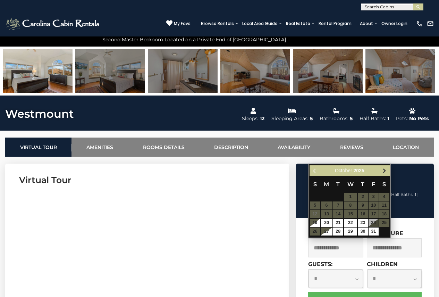
click at [387, 173] on span "Next" at bounding box center [385, 171] width 6 height 6
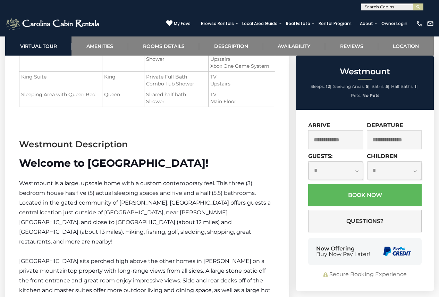
scroll to position [903, 0]
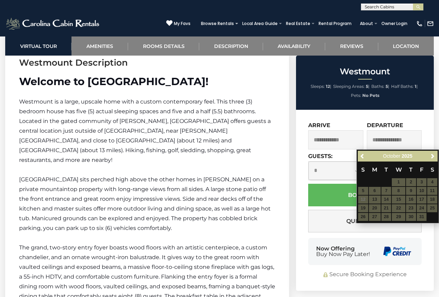
drag, startPoint x: 52, startPoint y: 101, endPoint x: 206, endPoint y: 98, distance: 153.9
click at [206, 98] on span "Westmount is a large, upscale home with a custom contemporary feel. This three …" at bounding box center [145, 130] width 252 height 65
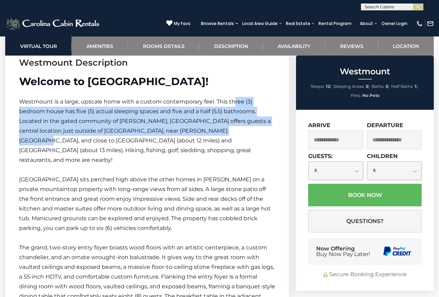
drag, startPoint x: 234, startPoint y: 106, endPoint x: 236, endPoint y: 127, distance: 20.9
click at [236, 127] on span "Westmount is a large, upscale home with a custom contemporary feel. This three …" at bounding box center [145, 130] width 252 height 65
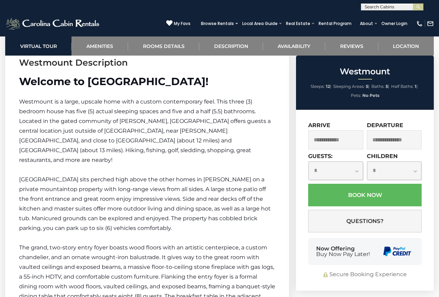
click at [236, 127] on span "Westmount is a large, upscale home with a custom contemporary feel. This three …" at bounding box center [145, 130] width 252 height 65
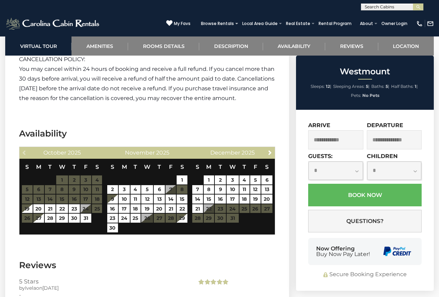
scroll to position [1841, 0]
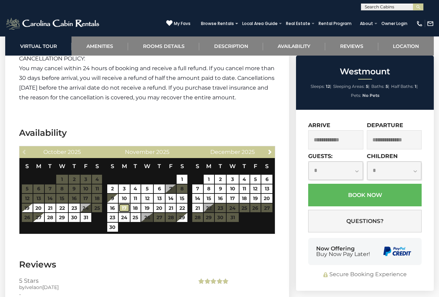
click at [125, 208] on link "17" at bounding box center [124, 208] width 11 height 9
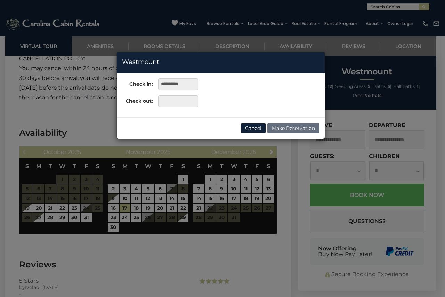
click at [168, 196] on div "**********" at bounding box center [222, 148] width 445 height 297
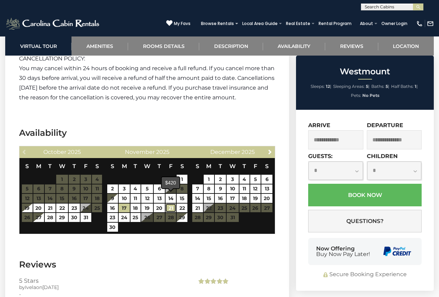
click at [174, 207] on link "21" at bounding box center [171, 208] width 10 height 9
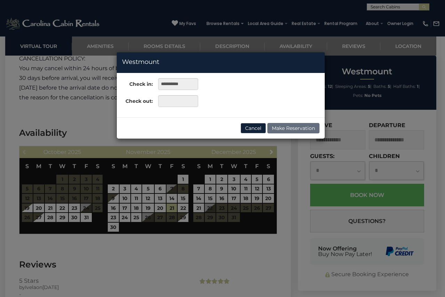
click at [125, 199] on div "**********" at bounding box center [222, 148] width 445 height 297
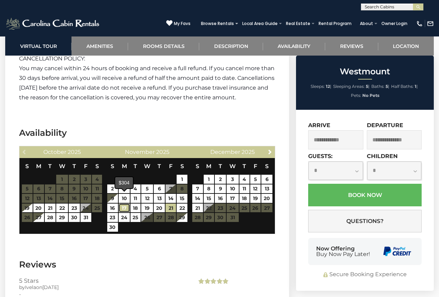
click at [125, 205] on link "17" at bounding box center [124, 208] width 11 height 9
type input "**********"
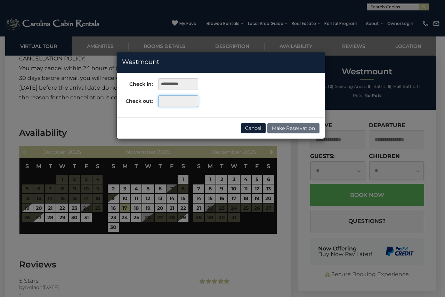
click at [174, 102] on input "text" at bounding box center [178, 101] width 40 height 12
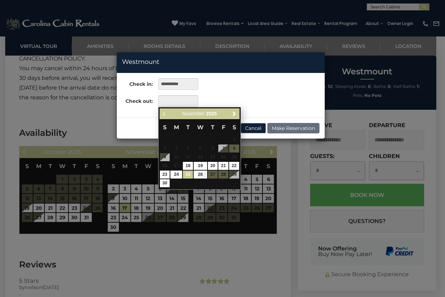
click at [189, 173] on link "25" at bounding box center [188, 175] width 10 height 8
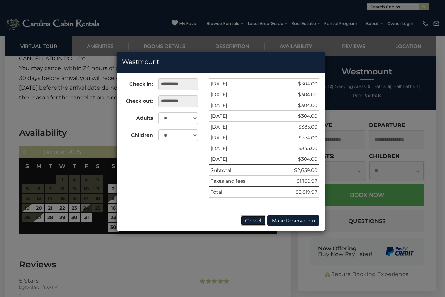
click at [258, 221] on button "Cancel" at bounding box center [252, 220] width 25 height 10
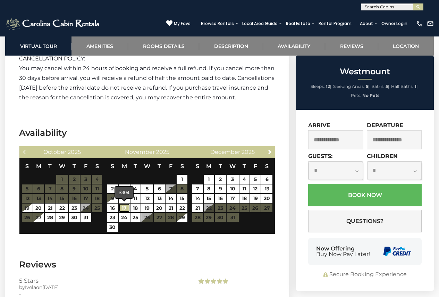
click at [126, 208] on link "17" at bounding box center [124, 208] width 11 height 9
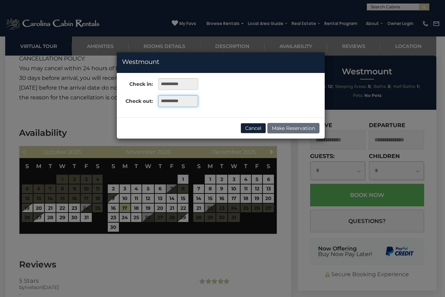
click at [179, 104] on input "**********" at bounding box center [178, 101] width 40 height 12
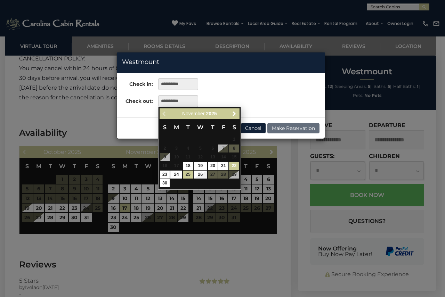
click at [232, 166] on link "22" at bounding box center [234, 166] width 10 height 8
type input "**********"
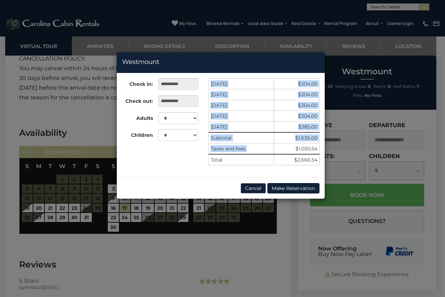
drag, startPoint x: 295, startPoint y: 148, endPoint x: 323, endPoint y: 146, distance: 28.2
click at [323, 146] on div "11/17/2025 $304.00 11/18/2025 $304.00 11/19/2025 $304.00 11/20/2025 $304.00 11/…" at bounding box center [263, 125] width 121 height 94
drag, startPoint x: 314, startPoint y: 145, endPoint x: 305, endPoint y: 148, distance: 8.9
click at [313, 146] on td "$1,030.54" at bounding box center [296, 148] width 46 height 11
click at [290, 149] on td "$1,030.54" at bounding box center [296, 148] width 46 height 11
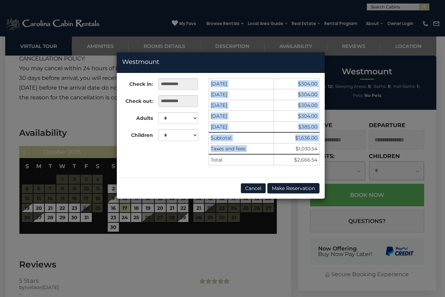
click at [299, 147] on td "$1,030.54" at bounding box center [296, 148] width 46 height 11
drag, startPoint x: 297, startPoint y: 148, endPoint x: 320, endPoint y: 147, distance: 22.6
click at [320, 147] on div "11/17/2025 $304.00 11/18/2025 $304.00 11/19/2025 $304.00 11/20/2025 $304.00 11/…" at bounding box center [263, 125] width 121 height 94
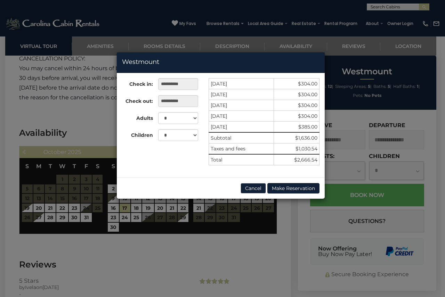
click at [312, 149] on td "$1,030.54" at bounding box center [296, 148] width 46 height 11
click at [213, 238] on div "**********" at bounding box center [222, 148] width 445 height 297
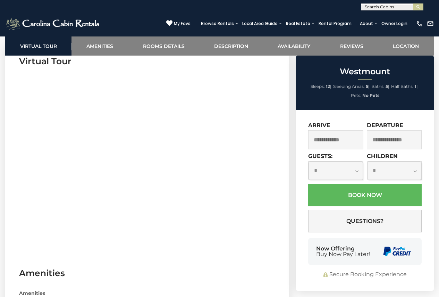
scroll to position [347, 0]
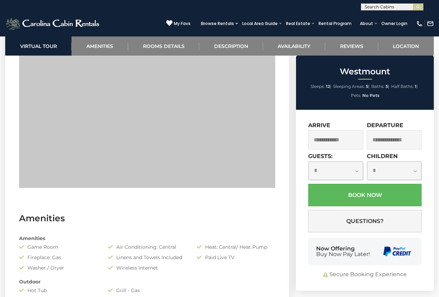
drag, startPoint x: 17, startPoint y: 115, endPoint x: 290, endPoint y: 115, distance: 273.7
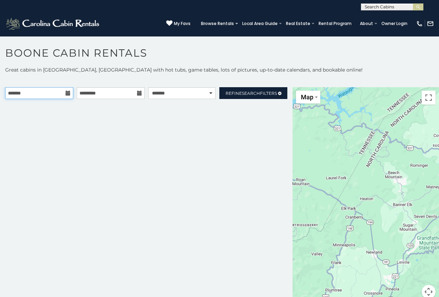
click at [32, 90] on input "text" at bounding box center [39, 93] width 68 height 12
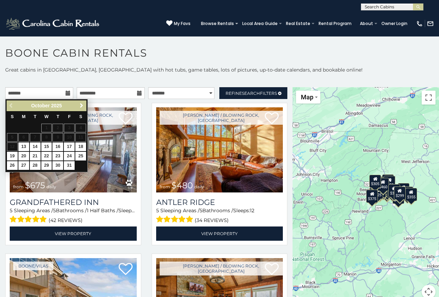
click at [81, 106] on span "Next" at bounding box center [82, 106] width 6 height 6
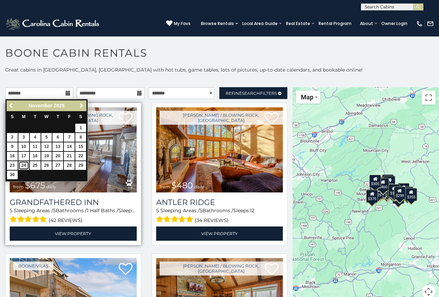
click at [24, 164] on link "24" at bounding box center [23, 165] width 11 height 9
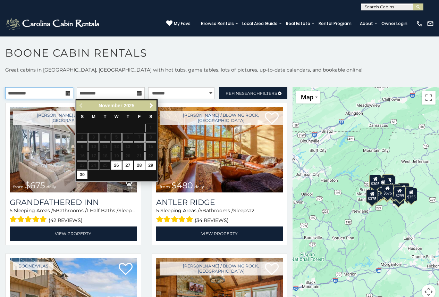
click at [32, 93] on input "**********" at bounding box center [39, 93] width 68 height 12
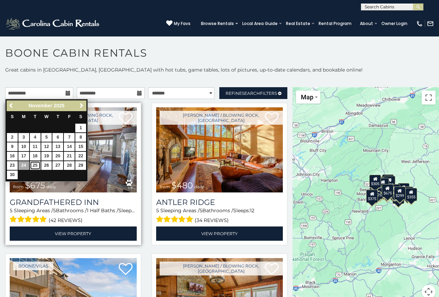
drag, startPoint x: 33, startPoint y: 164, endPoint x: 43, endPoint y: 159, distance: 10.7
click at [33, 164] on link "25" at bounding box center [35, 165] width 11 height 9
type input "**********"
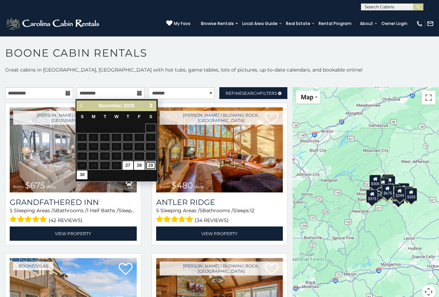
click at [152, 165] on link "29" at bounding box center [151, 165] width 11 height 9
type input "**********"
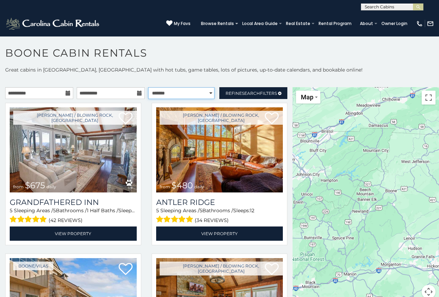
click at [192, 94] on select "**********" at bounding box center [181, 93] width 67 height 12
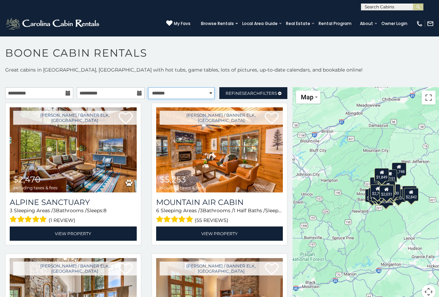
select select "*********"
click at [148, 87] on select "**********" at bounding box center [181, 93] width 67 height 12
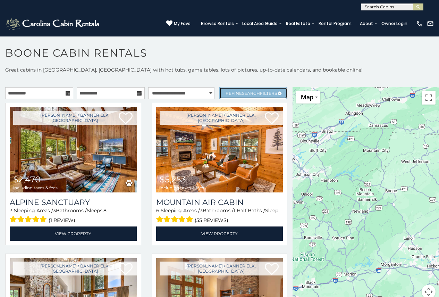
click at [232, 92] on span "Refine Search Filters" at bounding box center [251, 93] width 51 height 5
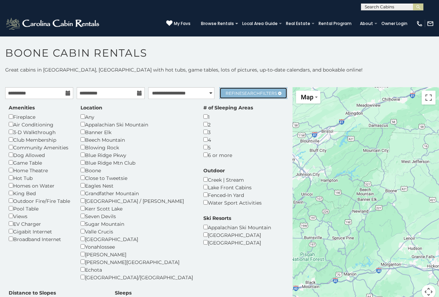
click at [246, 93] on span "Search" at bounding box center [251, 93] width 18 height 5
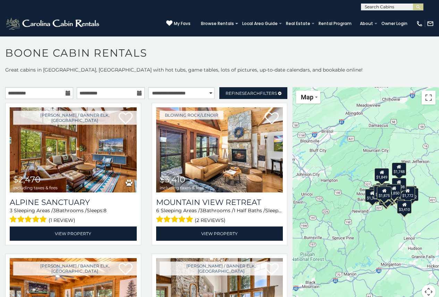
click at [427, 289] on button "Map camera controls" at bounding box center [429, 292] width 14 height 14
click at [411, 256] on button "Zoom in" at bounding box center [412, 257] width 14 height 14
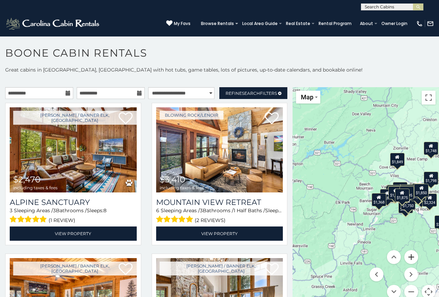
click at [411, 256] on button "Zoom in" at bounding box center [412, 257] width 14 height 14
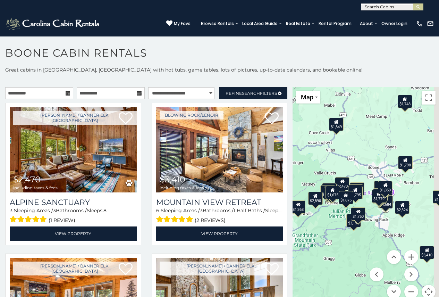
drag, startPoint x: 390, startPoint y: 237, endPoint x: 321, endPoint y: 236, distance: 68.4
click at [320, 236] on div "$2,470 $3,410 $5,253 $5,669 $1,684 $1,748 $2,040 $2,200 $2,278 $2,289 $2,324 $2…" at bounding box center [366, 197] width 147 height 220
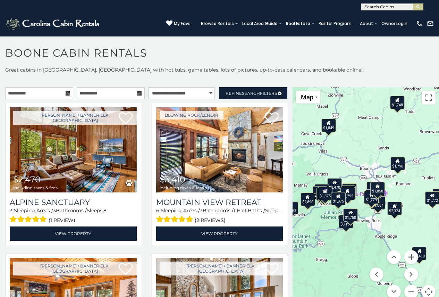
click at [413, 254] on button "Zoom in" at bounding box center [412, 257] width 14 height 14
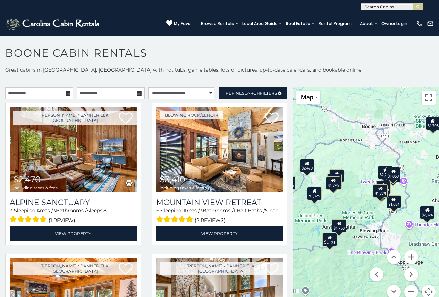
drag, startPoint x: 383, startPoint y: 228, endPoint x: 387, endPoint y: 214, distance: 14.4
click at [387, 214] on div "$2,470 $3,410 $5,253 $5,669 $1,684 $1,748 $2,040 $2,200 $2,278 $2,289 $2,324 $2…" at bounding box center [366, 197] width 147 height 220
click at [429, 125] on div "$2,470 $3,410 $5,253 $5,669 $1,684 $1,748 $2,040 $2,200 $2,278 $2,289 $2,324 $2…" at bounding box center [366, 197] width 147 height 220
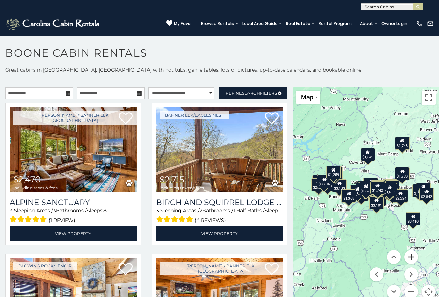
click at [409, 257] on button "Zoom in" at bounding box center [412, 257] width 14 height 14
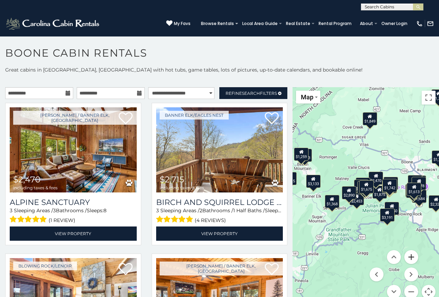
click at [410, 257] on button "Zoom in" at bounding box center [412, 257] width 14 height 14
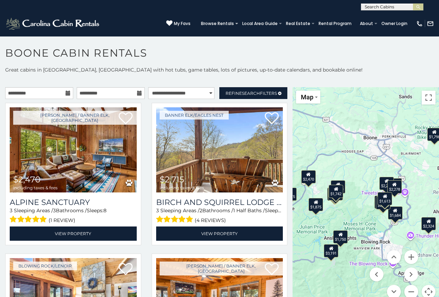
drag, startPoint x: 425, startPoint y: 159, endPoint x: 337, endPoint y: 174, distance: 89.5
click at [337, 174] on div "$2,470 $3,410 $5,253 $5,669 $1,684 $1,748 $2,040 $2,200 $2,278 $2,289 $2,324 $2…" at bounding box center [366, 197] width 147 height 220
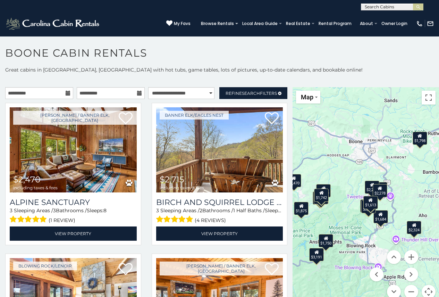
click at [322, 199] on div "$1,742" at bounding box center [321, 195] width 15 height 13
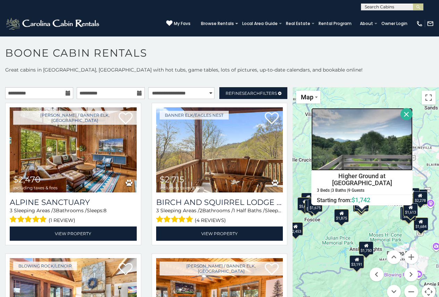
click at [388, 140] on img at bounding box center [362, 139] width 101 height 63
click at [369, 247] on div "$1,750" at bounding box center [366, 247] width 15 height 13
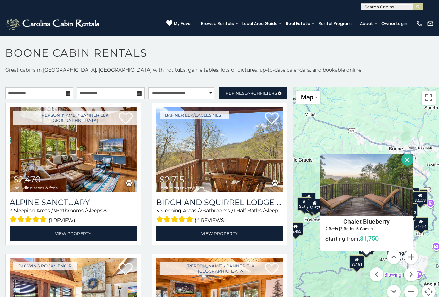
click at [405, 160] on button "Close" at bounding box center [408, 160] width 12 height 12
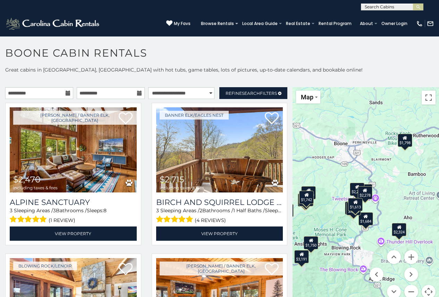
drag, startPoint x: 396, startPoint y: 177, endPoint x: 341, endPoint y: 172, distance: 55.5
click at [341, 172] on div "$2,470 $3,410 $5,253 $5,669 $1,684 $1,748 $2,040 $2,200 $2,278 $2,289 $2,324 $2…" at bounding box center [366, 197] width 147 height 220
click at [403, 144] on div "$1,798" at bounding box center [405, 139] width 15 height 13
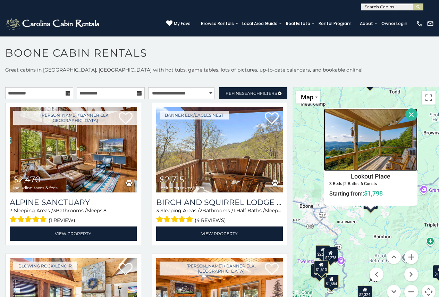
click at [392, 139] on img at bounding box center [371, 139] width 94 height 63
click at [424, 153] on div "$2,470 $3,410 $5,253 $5,669 $1,684 $1,748 $2,040 $2,200 $2,278 $2,289 $2,324 $2…" at bounding box center [366, 197] width 147 height 220
click at [408, 114] on button "Close" at bounding box center [412, 114] width 12 height 12
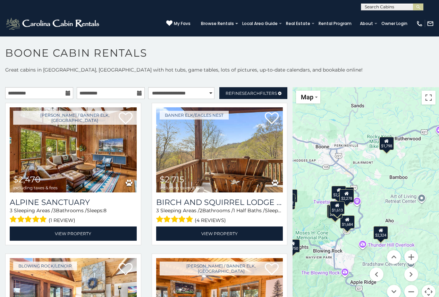
drag, startPoint x: 391, startPoint y: 225, endPoint x: 407, endPoint y: 165, distance: 62.3
click at [407, 165] on div "$2,470 $3,410 $5,253 $5,669 $1,684 $1,748 $2,040 $2,200 $2,278 $2,289 $2,324 $2…" at bounding box center [366, 197] width 147 height 220
drag, startPoint x: 366, startPoint y: 205, endPoint x: 382, endPoint y: 199, distance: 16.9
click at [382, 199] on div "$2,470 $3,410 $5,253 $5,669 $1,684 $1,748 $2,040 $2,200 $2,278 $2,289 $2,324 $2…" at bounding box center [366, 197] width 147 height 220
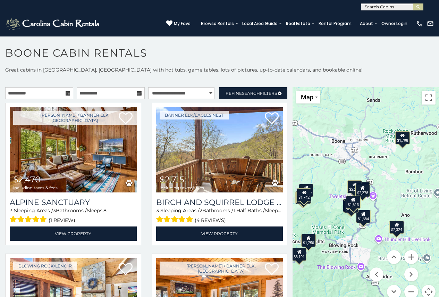
click at [351, 202] on icon at bounding box center [353, 199] width 5 height 5
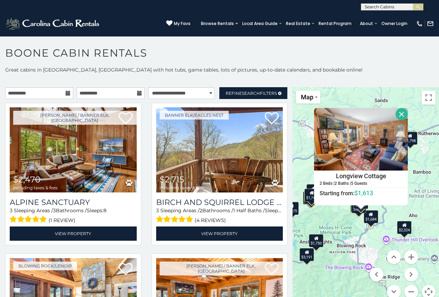
click at [368, 220] on div "$1,684" at bounding box center [371, 216] width 15 height 13
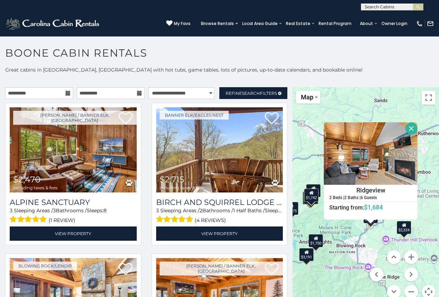
click at [378, 228] on div "$2,470 $3,410 $5,253 $5,669 $1,684 $1,748 $2,040 $2,200 $2,278 $2,289 $2,324 $2…" at bounding box center [366, 197] width 147 height 220
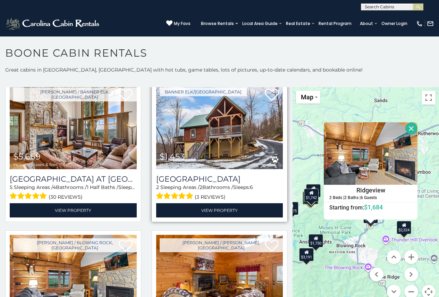
scroll to position [313, 0]
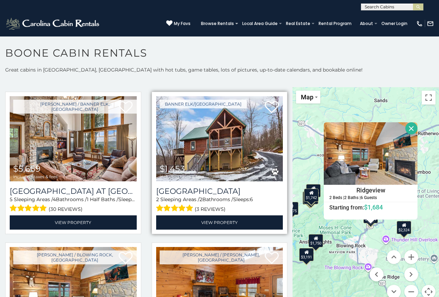
click at [252, 139] on img at bounding box center [219, 138] width 127 height 85
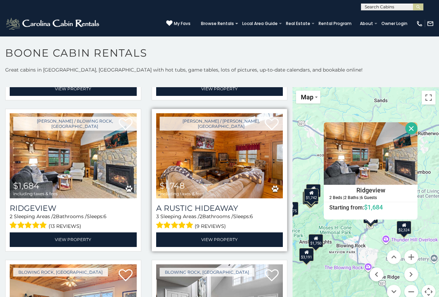
scroll to position [452, 0]
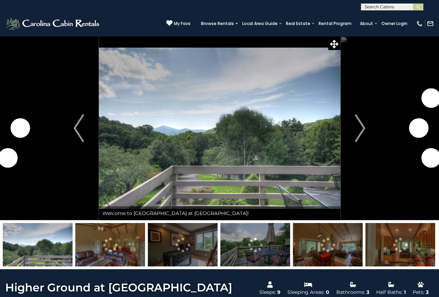
click at [140, 248] on img at bounding box center [110, 244] width 70 height 43
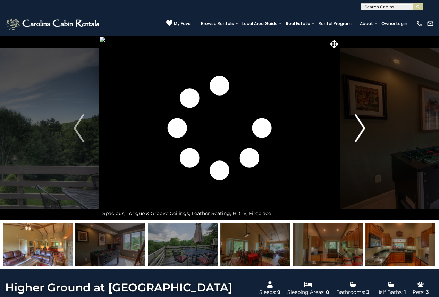
click at [361, 126] on img "Next" at bounding box center [360, 128] width 10 height 28
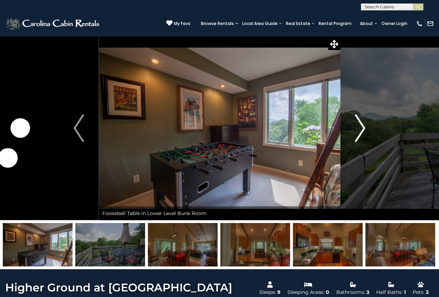
click at [361, 126] on img "Next" at bounding box center [360, 128] width 10 height 28
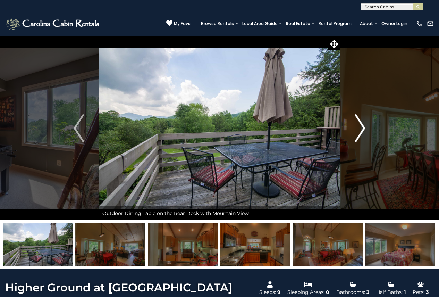
click at [361, 126] on img "Next" at bounding box center [360, 128] width 10 height 28
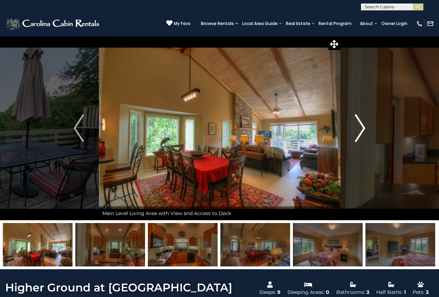
click at [361, 126] on img "Next" at bounding box center [360, 128] width 10 height 28
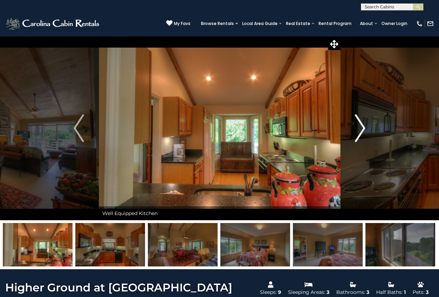
click at [361, 126] on img "Next" at bounding box center [360, 128] width 10 height 28
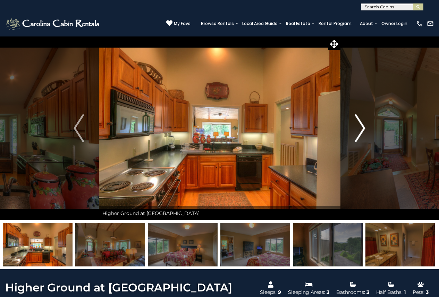
click at [361, 126] on img "Next" at bounding box center [360, 128] width 10 height 28
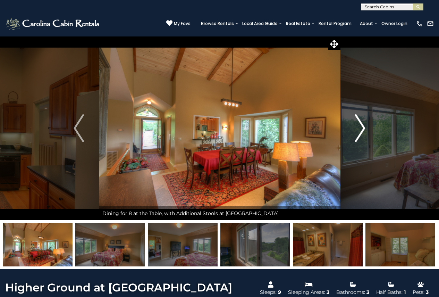
click at [361, 126] on img "Next" at bounding box center [360, 128] width 10 height 28
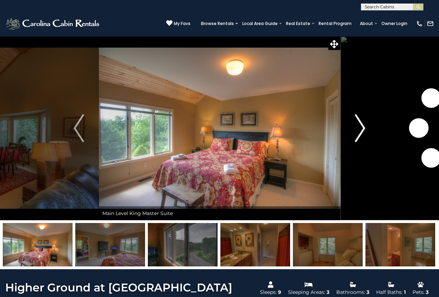
click at [361, 126] on img "Next" at bounding box center [360, 128] width 10 height 28
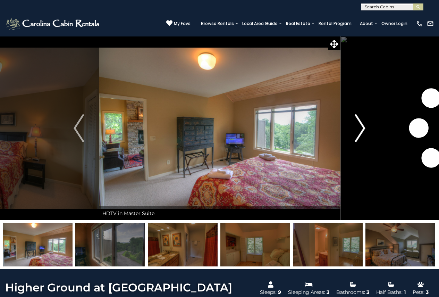
click at [361, 126] on img "Next" at bounding box center [360, 128] width 10 height 28
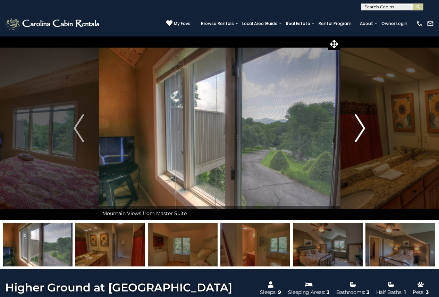
click at [361, 126] on img "Next" at bounding box center [360, 128] width 10 height 28
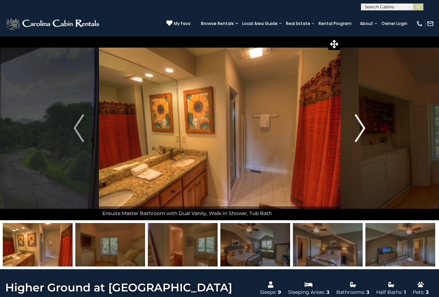
click at [361, 126] on img "Next" at bounding box center [360, 128] width 10 height 28
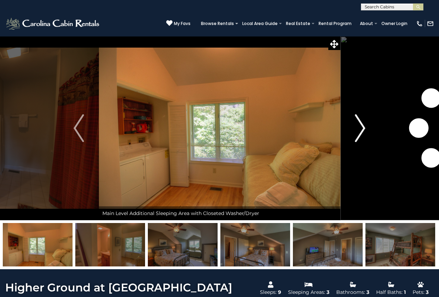
click at [361, 126] on img "Next" at bounding box center [360, 128] width 10 height 28
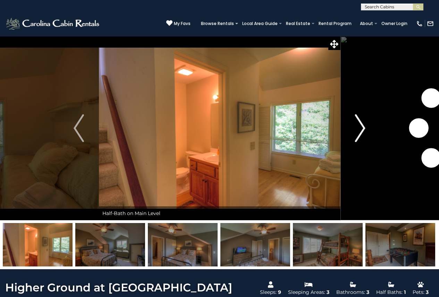
click at [361, 126] on img "Next" at bounding box center [360, 128] width 10 height 28
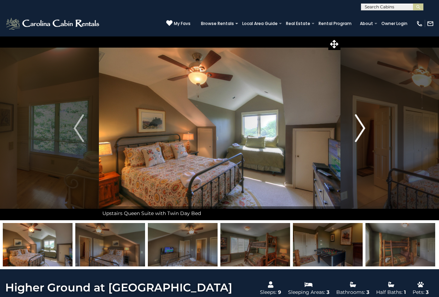
click at [361, 126] on img "Next" at bounding box center [360, 128] width 10 height 28
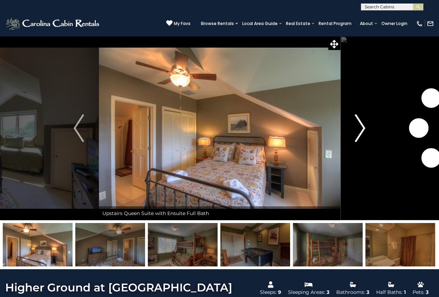
click at [361, 126] on img "Next" at bounding box center [360, 128] width 10 height 28
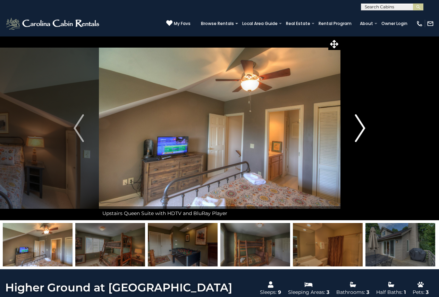
click at [361, 126] on img "Next" at bounding box center [360, 128] width 10 height 28
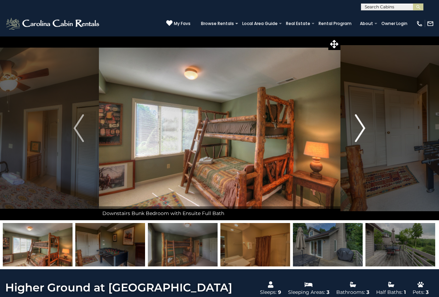
click at [361, 126] on img "Next" at bounding box center [360, 128] width 10 height 28
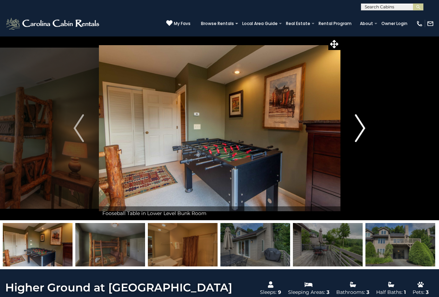
click at [361, 126] on img "Next" at bounding box center [360, 128] width 10 height 28
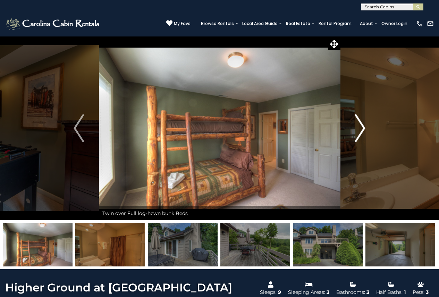
click at [361, 126] on img "Next" at bounding box center [360, 128] width 10 height 28
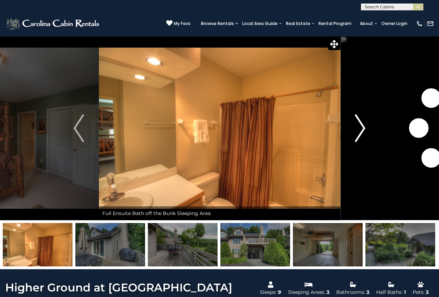
click at [361, 126] on img "Next" at bounding box center [360, 128] width 10 height 28
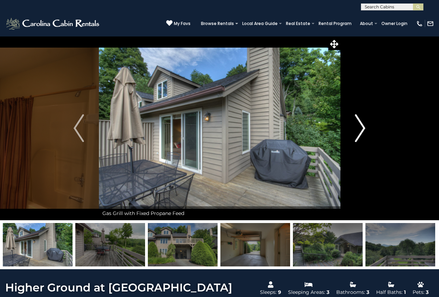
click at [361, 126] on img "Next" at bounding box center [360, 128] width 10 height 28
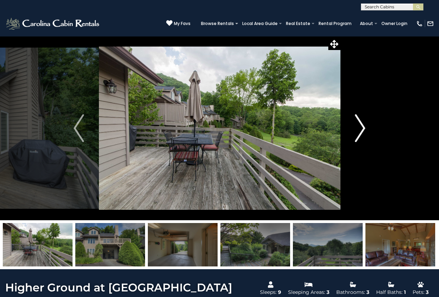
click at [361, 126] on img "Next" at bounding box center [360, 128] width 10 height 28
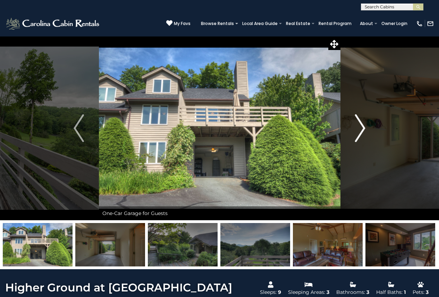
click at [361, 126] on img "Next" at bounding box center [360, 128] width 10 height 28
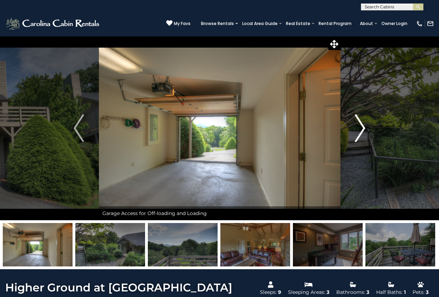
click at [361, 126] on img "Next" at bounding box center [360, 128] width 10 height 28
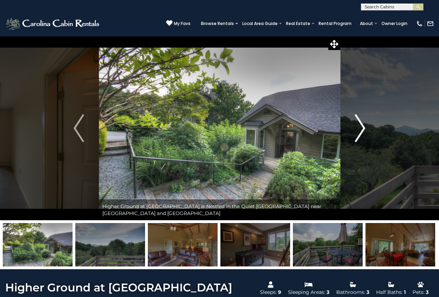
click at [361, 126] on img "Next" at bounding box center [360, 128] width 10 height 28
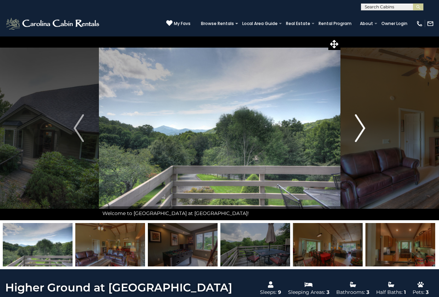
click at [361, 126] on img "Next" at bounding box center [360, 128] width 10 height 28
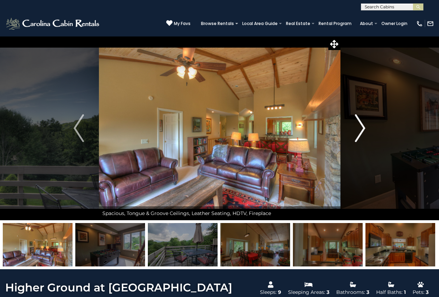
click at [361, 126] on img "Next" at bounding box center [360, 128] width 10 height 28
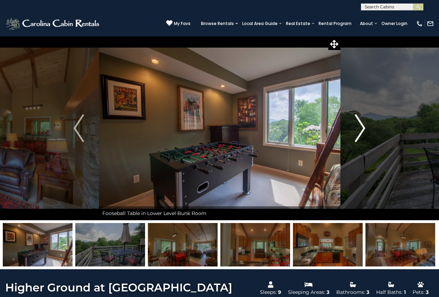
click at [361, 126] on img "Next" at bounding box center [360, 128] width 10 height 28
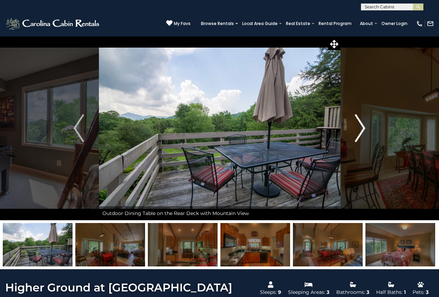
click at [361, 126] on img "Next" at bounding box center [360, 128] width 10 height 28
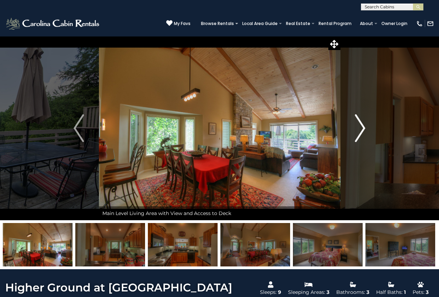
click at [361, 126] on img "Next" at bounding box center [360, 128] width 10 height 28
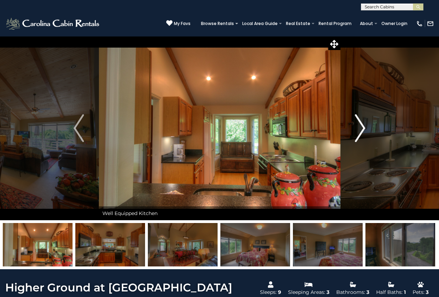
click at [361, 126] on img "Next" at bounding box center [360, 128] width 10 height 28
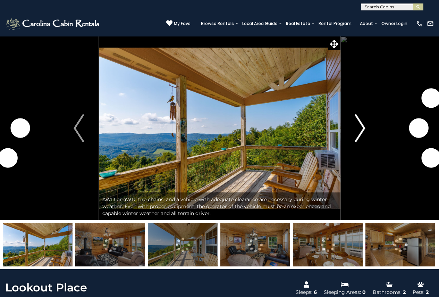
click at [358, 126] on img "Next" at bounding box center [360, 128] width 10 height 28
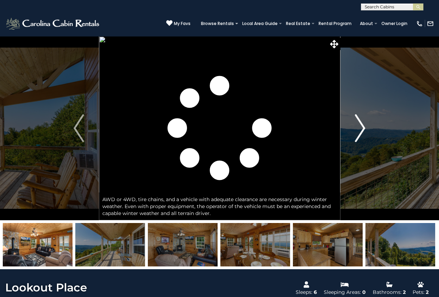
click at [367, 126] on button "Next" at bounding box center [360, 128] width 40 height 184
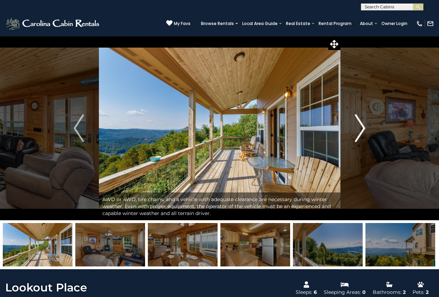
click at [367, 126] on button "Next" at bounding box center [360, 128] width 40 height 184
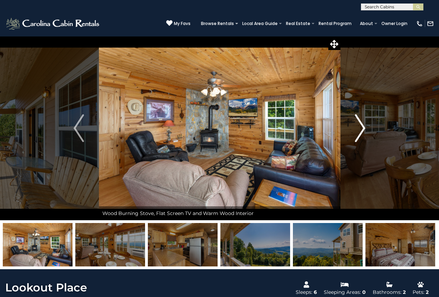
click at [367, 126] on button "Next" at bounding box center [360, 128] width 40 height 184
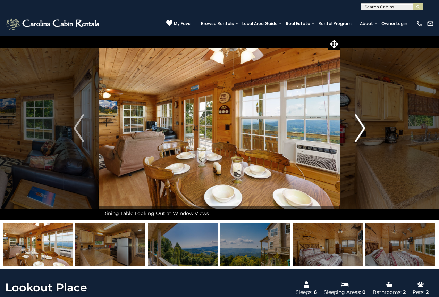
click at [367, 126] on button "Next" at bounding box center [360, 128] width 40 height 184
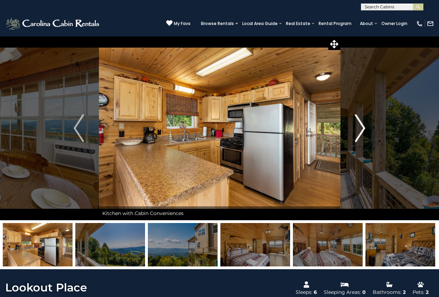
click at [367, 126] on button "Next" at bounding box center [360, 128] width 40 height 184
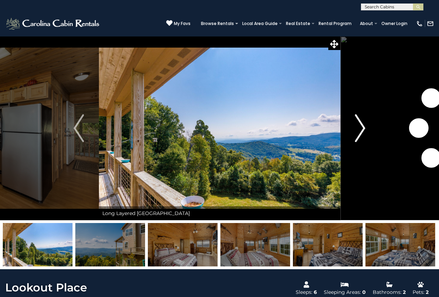
click at [367, 126] on button "Next" at bounding box center [360, 128] width 40 height 184
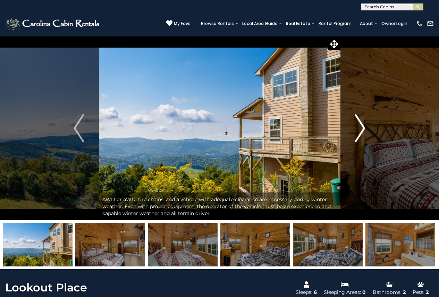
click at [367, 126] on button "Next" at bounding box center [360, 128] width 40 height 184
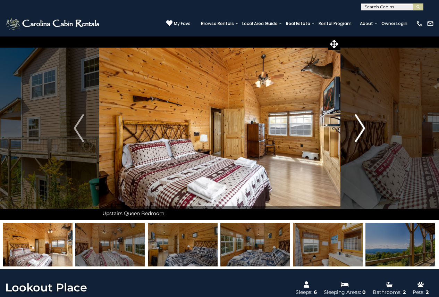
click at [367, 126] on button "Next" at bounding box center [360, 128] width 40 height 184
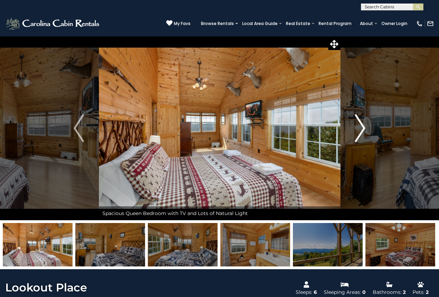
click at [367, 126] on button "Next" at bounding box center [360, 128] width 40 height 184
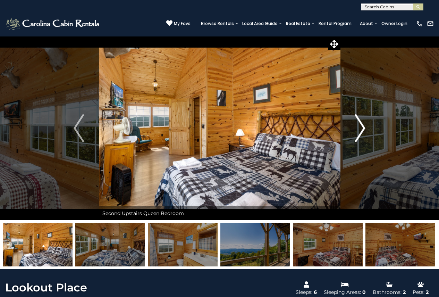
click at [367, 126] on button "Next" at bounding box center [360, 128] width 40 height 184
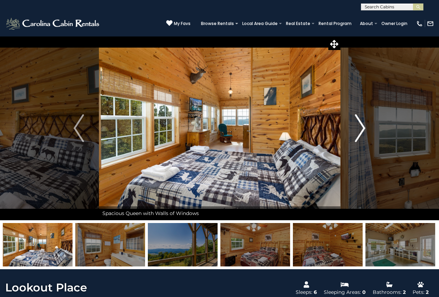
click at [367, 126] on button "Next" at bounding box center [360, 128] width 40 height 184
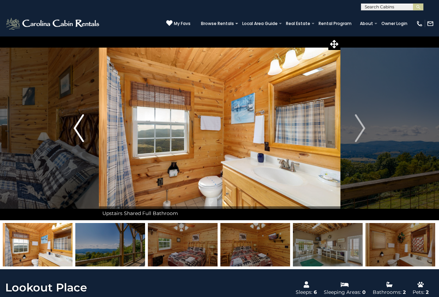
click at [72, 132] on button "Previous" at bounding box center [79, 128] width 40 height 184
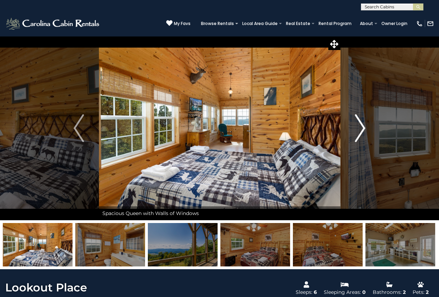
click at [361, 125] on img "Next" at bounding box center [360, 128] width 10 height 28
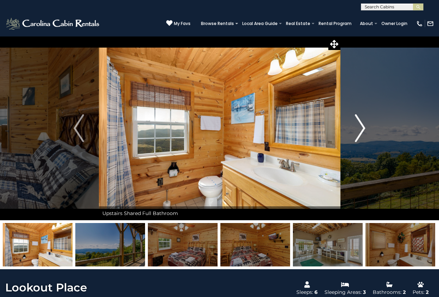
click at [361, 125] on img "Next" at bounding box center [360, 128] width 10 height 28
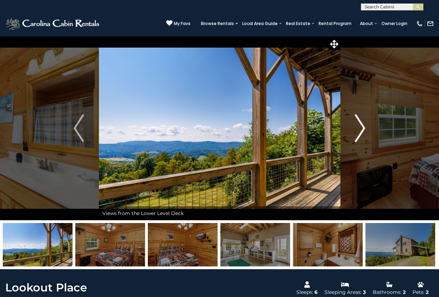
click at [361, 125] on img "Next" at bounding box center [360, 128] width 10 height 28
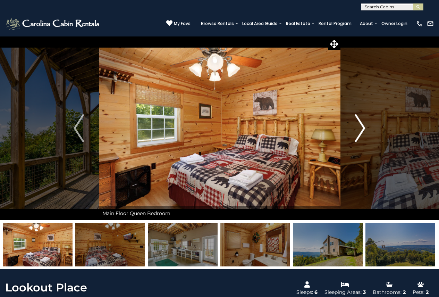
click at [361, 125] on img "Next" at bounding box center [360, 128] width 10 height 28
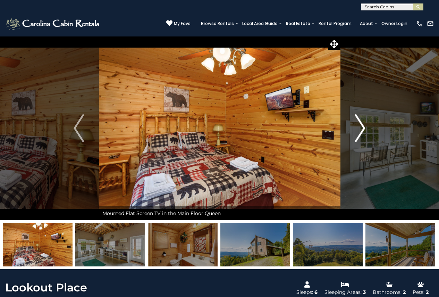
click at [361, 125] on img "Next" at bounding box center [360, 128] width 10 height 28
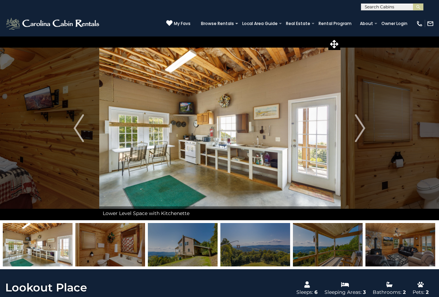
drag, startPoint x: 250, startPoint y: 154, endPoint x: 276, endPoint y: 151, distance: 25.5
click at [276, 151] on img at bounding box center [220, 128] width 242 height 184
click at [259, 162] on img at bounding box center [220, 128] width 242 height 184
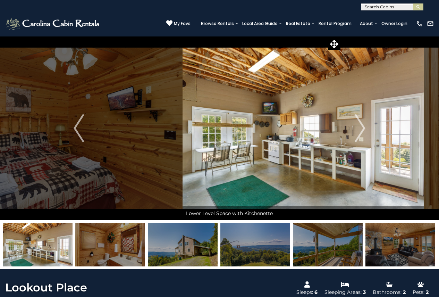
drag, startPoint x: 221, startPoint y: 155, endPoint x: 216, endPoint y: 159, distance: 6.6
click at [216, 159] on img at bounding box center [304, 128] width 242 height 184
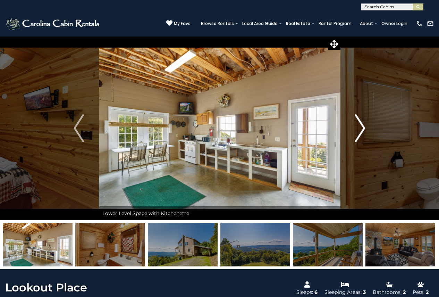
click at [362, 127] on img "Next" at bounding box center [360, 128] width 10 height 28
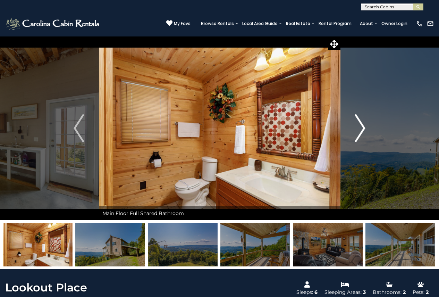
click at [362, 127] on img "Next" at bounding box center [360, 128] width 10 height 28
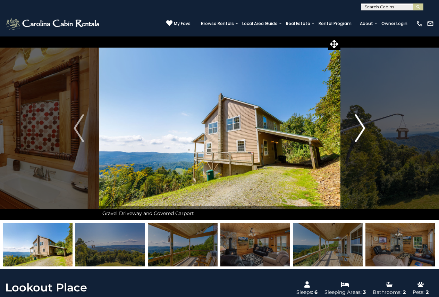
click at [362, 127] on img "Next" at bounding box center [360, 128] width 10 height 28
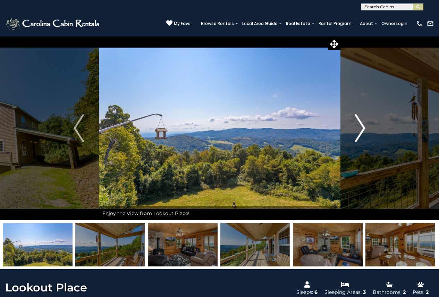
click at [362, 127] on img "Next" at bounding box center [360, 128] width 10 height 28
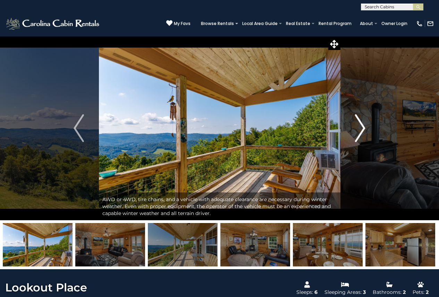
click at [362, 127] on img "Next" at bounding box center [360, 128] width 10 height 28
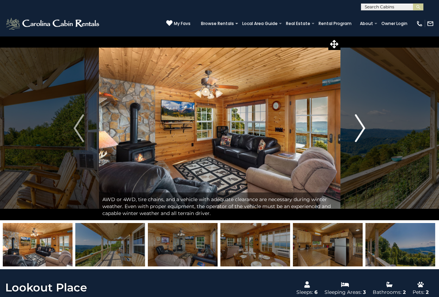
click at [362, 126] on img "Next" at bounding box center [360, 128] width 10 height 28
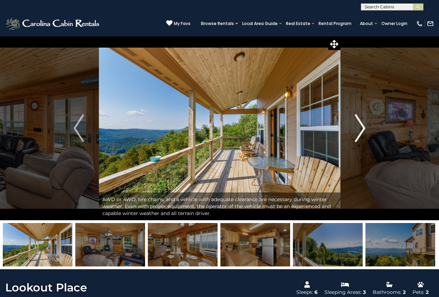
click at [362, 126] on img "Next" at bounding box center [360, 128] width 10 height 28
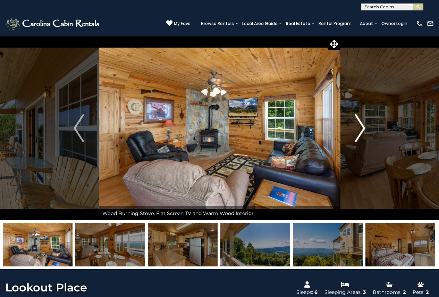
click at [362, 126] on img "Next" at bounding box center [360, 128] width 10 height 28
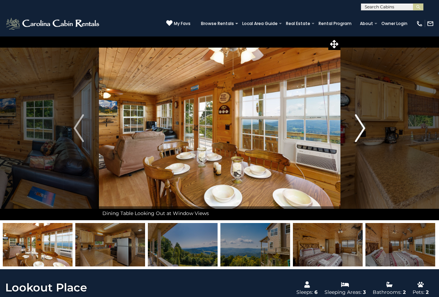
click at [362, 126] on img "Next" at bounding box center [360, 128] width 10 height 28
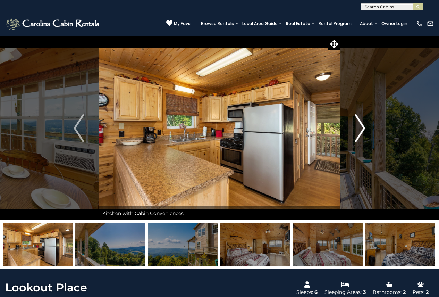
click at [362, 126] on img "Next" at bounding box center [360, 128] width 10 height 28
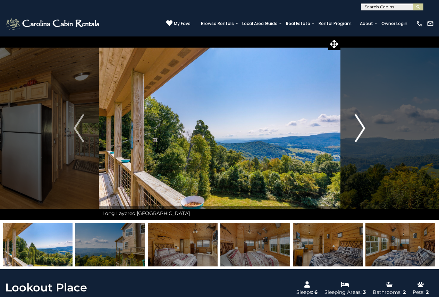
click at [362, 126] on img "Next" at bounding box center [360, 128] width 10 height 28
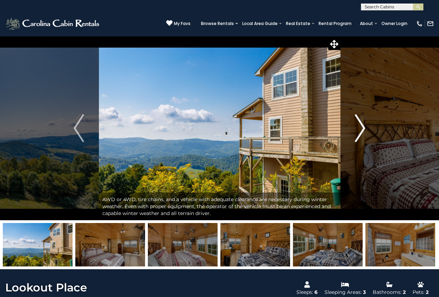
click at [362, 126] on img "Next" at bounding box center [360, 128] width 10 height 28
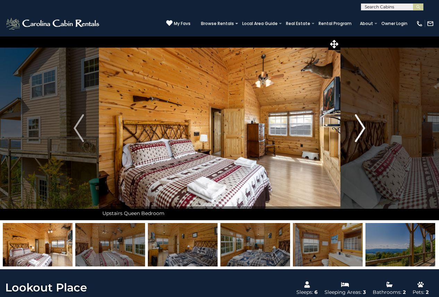
click at [362, 126] on img "Next" at bounding box center [360, 128] width 10 height 28
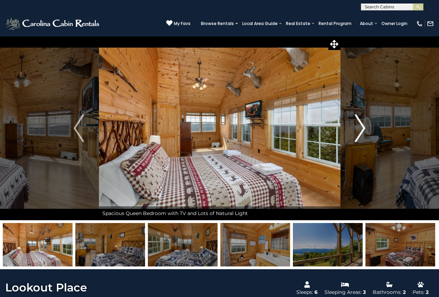
click at [362, 126] on img "Next" at bounding box center [360, 128] width 10 height 28
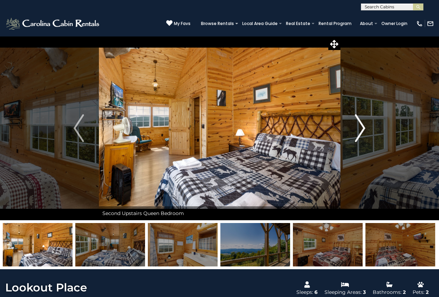
click at [362, 126] on img "Next" at bounding box center [360, 128] width 10 height 28
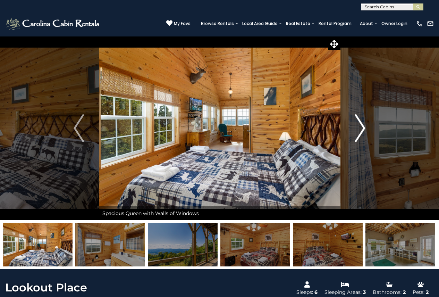
click at [362, 126] on img "Next" at bounding box center [360, 128] width 10 height 28
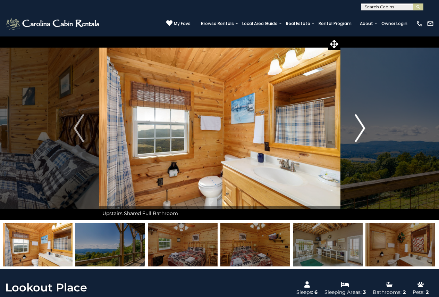
click at [362, 126] on img "Next" at bounding box center [360, 128] width 10 height 28
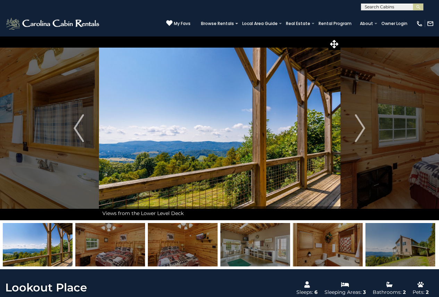
click at [157, 28] on div "(828) 295-6000 My Favs Browse Rentals Local Area Guide Activities & Attractions…" at bounding box center [219, 23] width 439 height 26
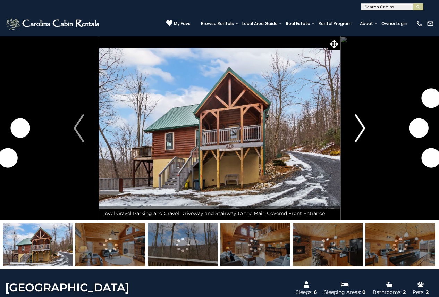
click at [353, 124] on button "Next" at bounding box center [360, 128] width 40 height 184
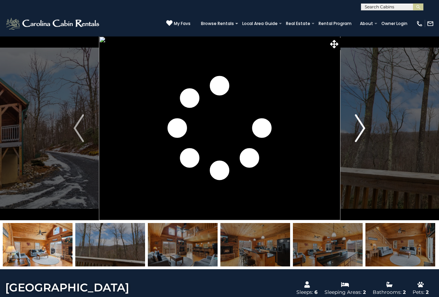
click at [364, 127] on img "Next" at bounding box center [360, 128] width 10 height 28
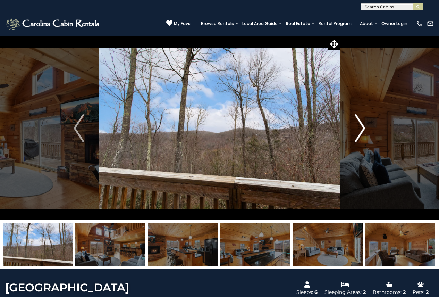
click at [364, 127] on img "Next" at bounding box center [360, 128] width 10 height 28
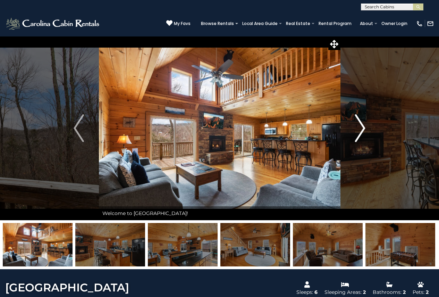
click at [364, 127] on img "Next" at bounding box center [360, 128] width 10 height 28
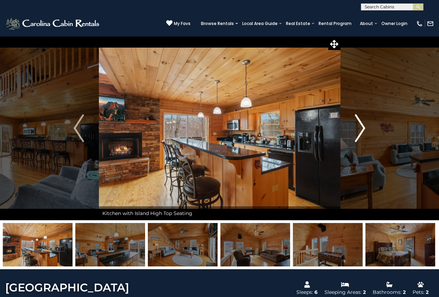
click at [364, 127] on img "Next" at bounding box center [360, 128] width 10 height 28
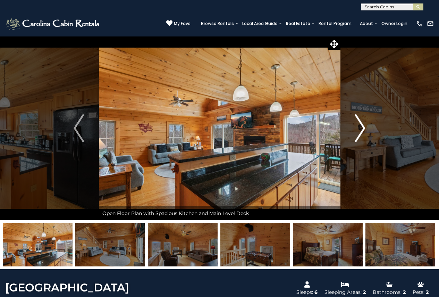
click at [364, 127] on img "Next" at bounding box center [360, 128] width 10 height 28
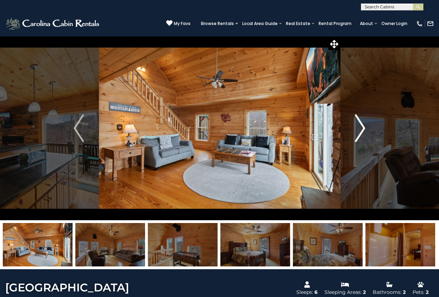
click at [364, 127] on img "Next" at bounding box center [360, 128] width 10 height 28
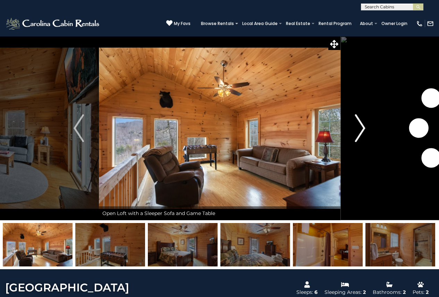
click at [364, 127] on img "Next" at bounding box center [360, 128] width 10 height 28
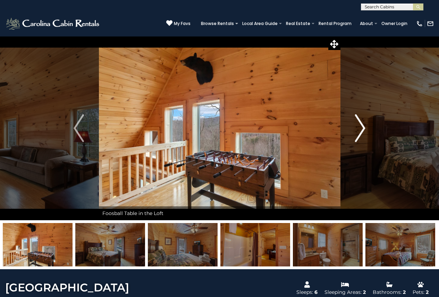
click at [364, 127] on img "Next" at bounding box center [360, 128] width 10 height 28
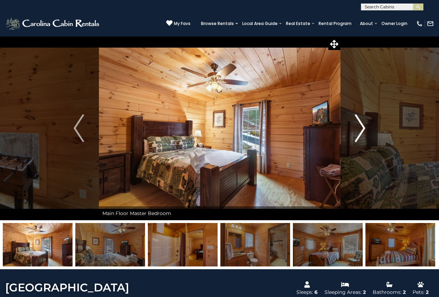
click at [364, 127] on img "Next" at bounding box center [360, 128] width 10 height 28
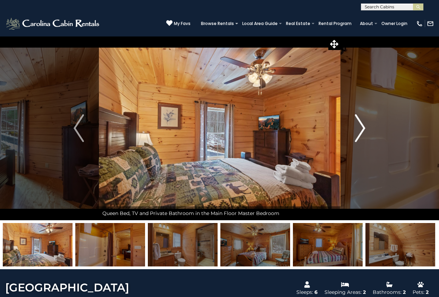
click at [364, 127] on img "Next" at bounding box center [360, 128] width 10 height 28
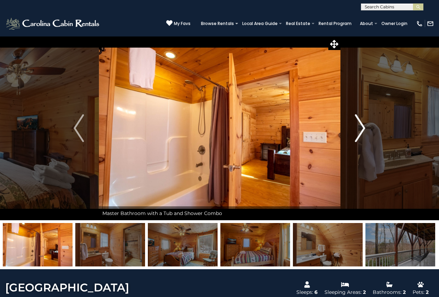
click at [364, 127] on img "Next" at bounding box center [360, 128] width 10 height 28
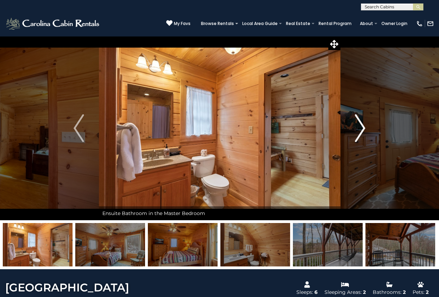
click at [364, 127] on img "Next" at bounding box center [360, 128] width 10 height 28
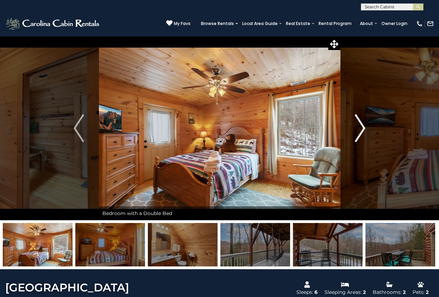
click at [364, 127] on img "Next" at bounding box center [360, 128] width 10 height 28
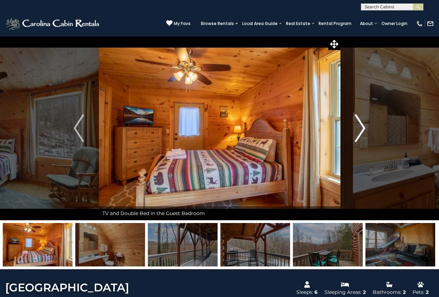
click at [364, 127] on img "Next" at bounding box center [360, 128] width 10 height 28
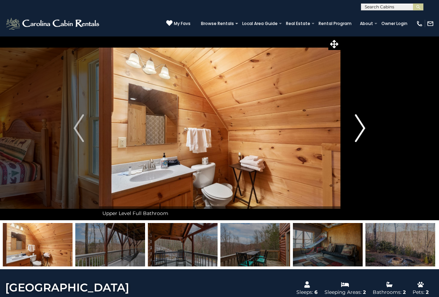
click at [364, 127] on img "Next" at bounding box center [360, 128] width 10 height 28
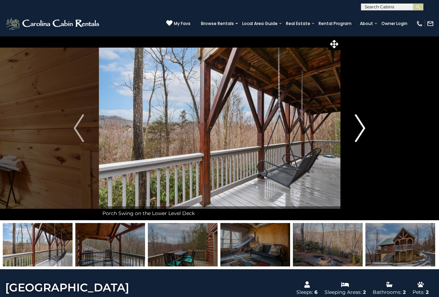
click at [364, 127] on img "Next" at bounding box center [360, 128] width 10 height 28
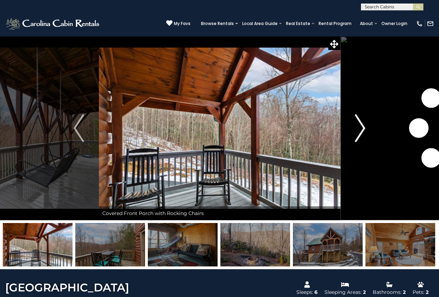
click at [364, 127] on img "Next" at bounding box center [360, 128] width 10 height 28
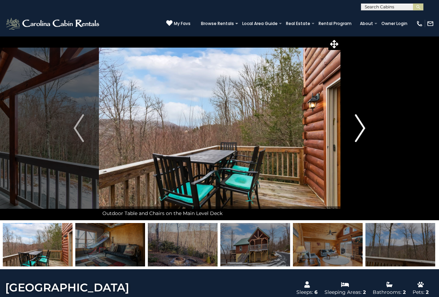
click at [364, 127] on img "Next" at bounding box center [360, 128] width 10 height 28
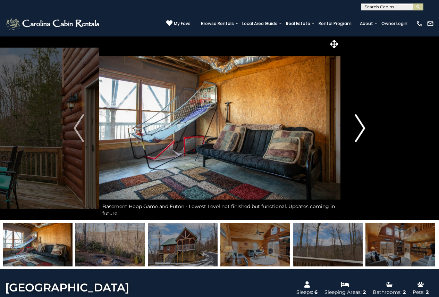
click at [365, 126] on img "Next" at bounding box center [360, 128] width 10 height 28
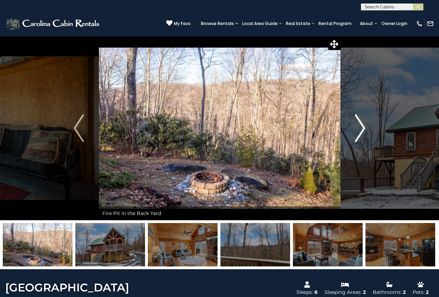
click at [365, 126] on img "Next" at bounding box center [360, 128] width 10 height 28
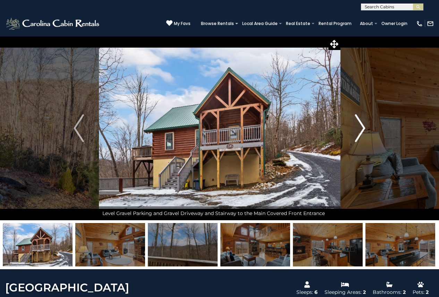
click at [365, 126] on img "Next" at bounding box center [360, 128] width 10 height 28
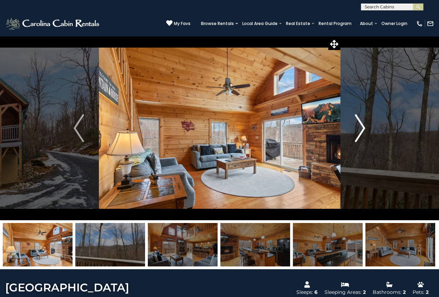
click at [365, 126] on img "Next" at bounding box center [360, 128] width 10 height 28
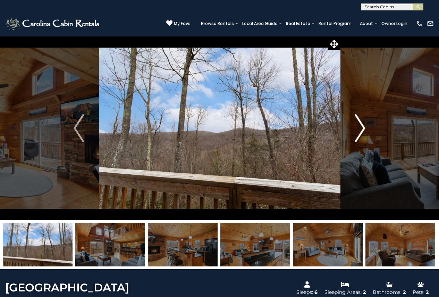
click at [365, 126] on img "Next" at bounding box center [360, 128] width 10 height 28
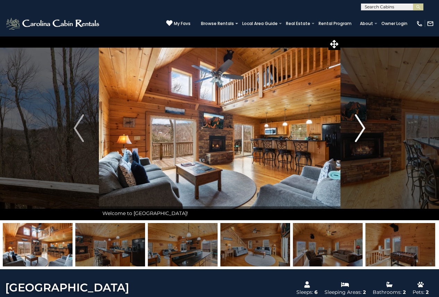
click at [365, 126] on img "Next" at bounding box center [360, 128] width 10 height 28
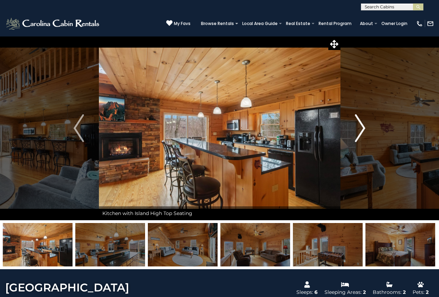
click at [365, 126] on img "Next" at bounding box center [360, 128] width 10 height 28
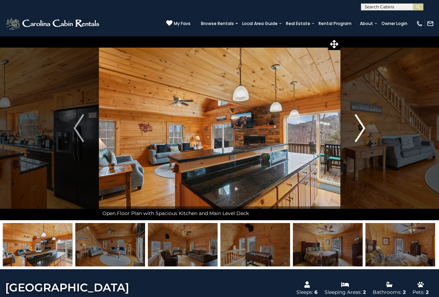
click at [365, 126] on img "Next" at bounding box center [360, 128] width 10 height 28
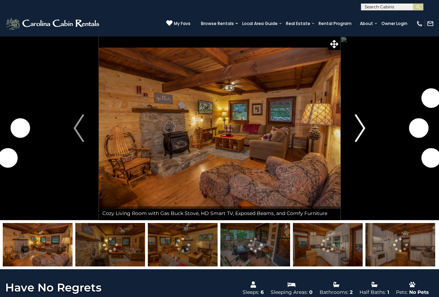
click at [364, 130] on img "Next" at bounding box center [360, 128] width 10 height 28
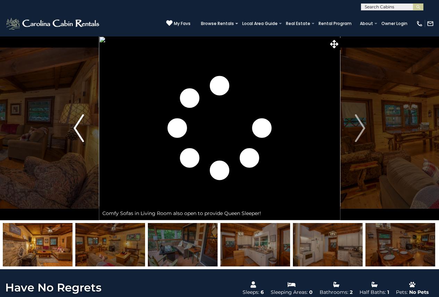
click at [80, 130] on img "Previous" at bounding box center [79, 128] width 10 height 28
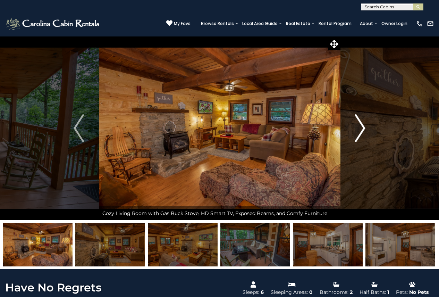
click at [363, 126] on img "Next" at bounding box center [360, 128] width 10 height 28
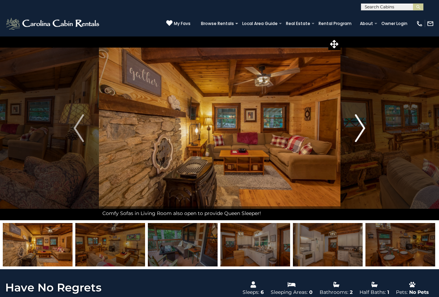
click at [363, 126] on img "Next" at bounding box center [360, 128] width 10 height 28
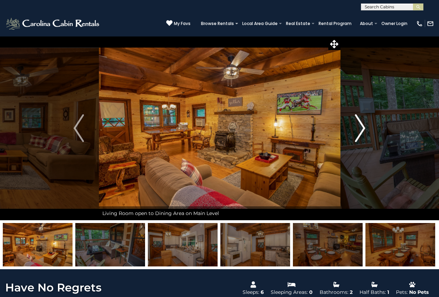
click at [363, 126] on img "Next" at bounding box center [360, 128] width 10 height 28
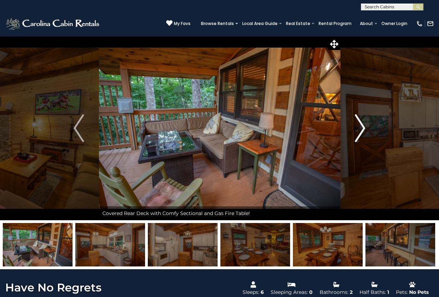
click at [363, 126] on img "Next" at bounding box center [360, 128] width 10 height 28
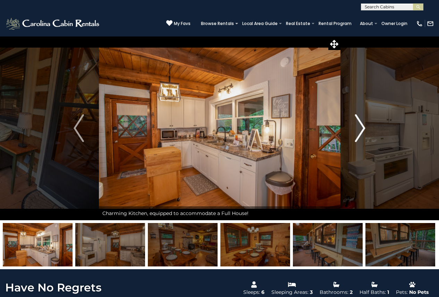
click at [363, 126] on img "Next" at bounding box center [360, 128] width 10 height 28
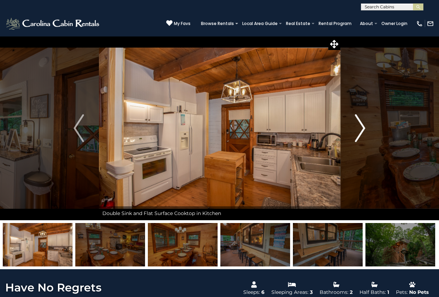
click at [363, 126] on img "Next" at bounding box center [360, 128] width 10 height 28
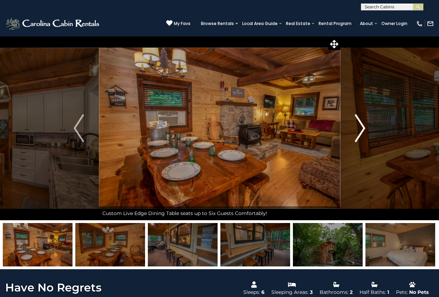
click at [363, 126] on img "Next" at bounding box center [360, 128] width 10 height 28
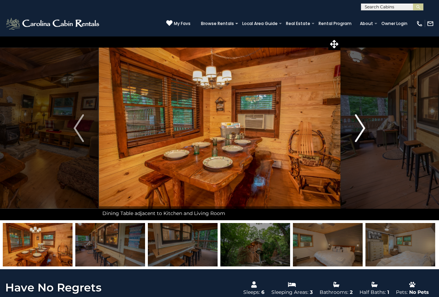
click at [363, 126] on img "Next" at bounding box center [360, 128] width 10 height 28
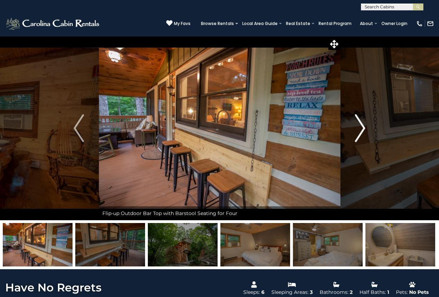
click at [363, 126] on img "Next" at bounding box center [360, 128] width 10 height 28
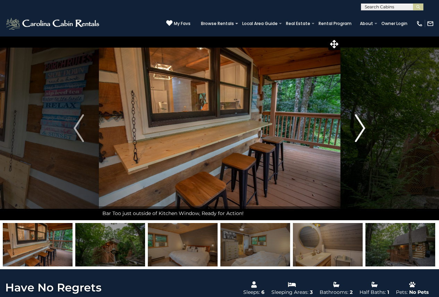
click at [363, 126] on img "Next" at bounding box center [360, 128] width 10 height 28
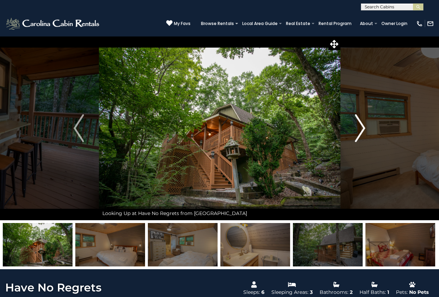
click at [363, 126] on img "Next" at bounding box center [360, 128] width 10 height 28
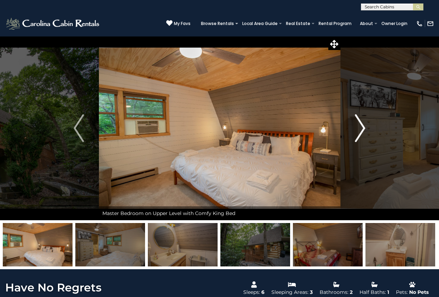
click at [363, 126] on img "Next" at bounding box center [360, 128] width 10 height 28
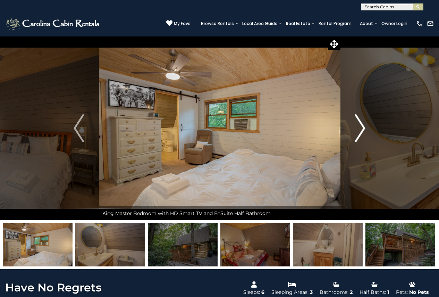
click at [363, 126] on img "Next" at bounding box center [360, 128] width 10 height 28
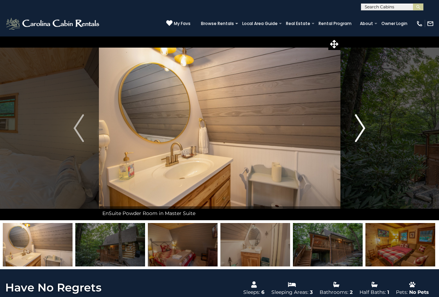
click at [363, 126] on img "Next" at bounding box center [360, 128] width 10 height 28
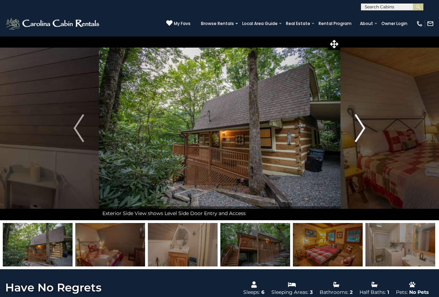
click at [363, 126] on img "Next" at bounding box center [360, 128] width 10 height 28
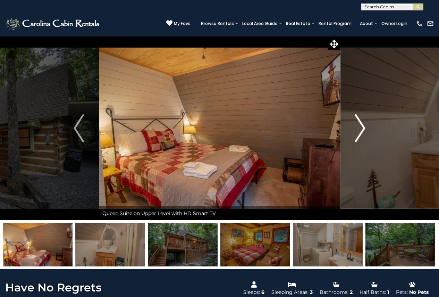
click at [363, 126] on img "Next" at bounding box center [360, 128] width 10 height 28
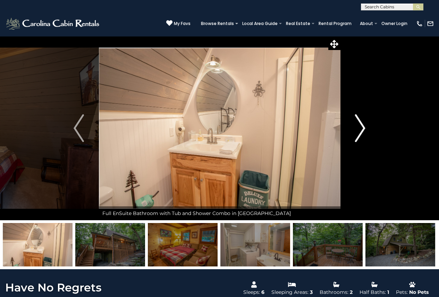
click at [363, 126] on img "Next" at bounding box center [360, 128] width 10 height 28
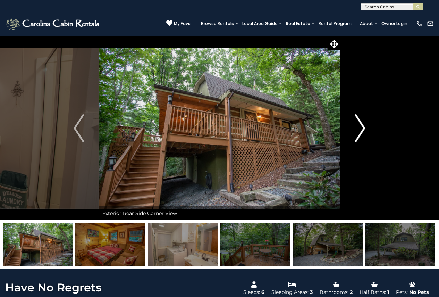
click at [363, 126] on img "Next" at bounding box center [360, 128] width 10 height 28
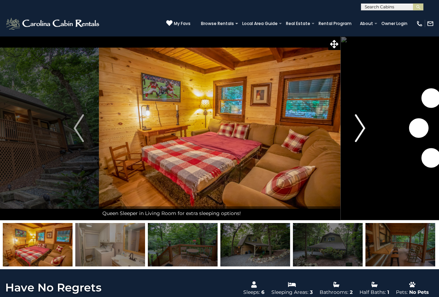
click at [363, 126] on img "Next" at bounding box center [360, 128] width 10 height 28
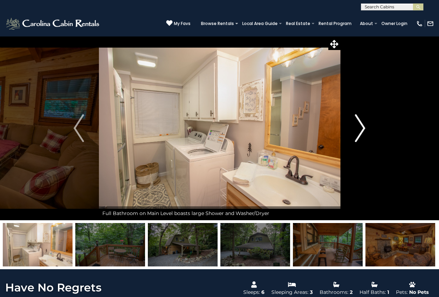
click at [363, 126] on img "Next" at bounding box center [360, 128] width 10 height 28
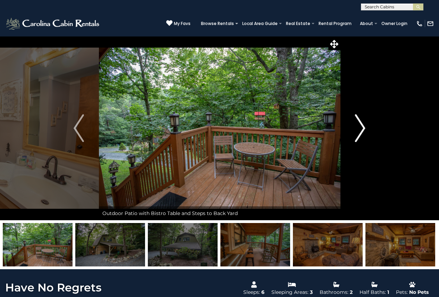
click at [363, 126] on img "Next" at bounding box center [360, 128] width 10 height 28
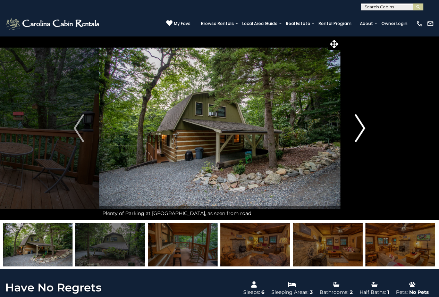
click at [363, 126] on img "Next" at bounding box center [360, 128] width 10 height 28
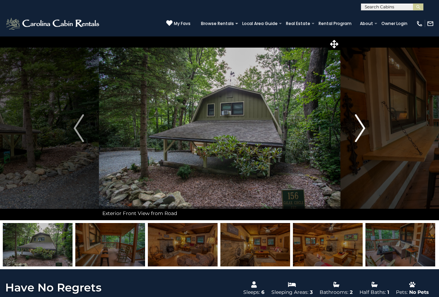
click at [363, 126] on img "Next" at bounding box center [360, 128] width 10 height 28
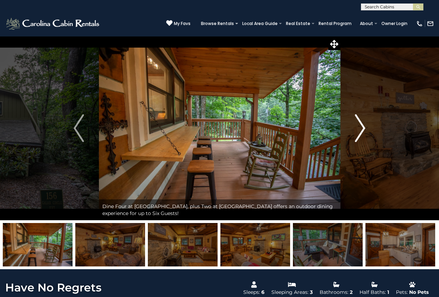
click at [363, 126] on img "Next" at bounding box center [360, 128] width 10 height 28
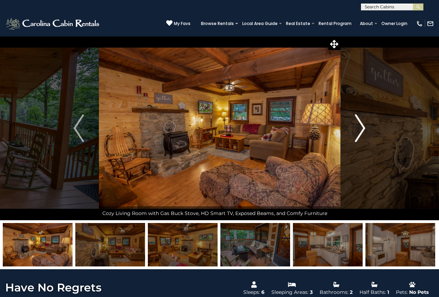
click at [363, 126] on img "Next" at bounding box center [360, 128] width 10 height 28
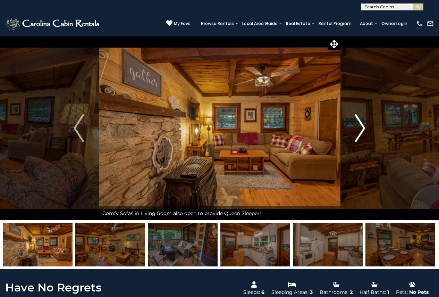
click at [363, 126] on img "Next" at bounding box center [360, 128] width 10 height 28
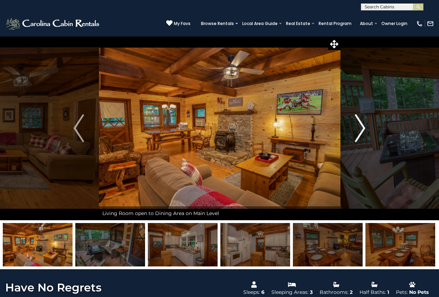
click at [363, 126] on img "Next" at bounding box center [360, 128] width 10 height 28
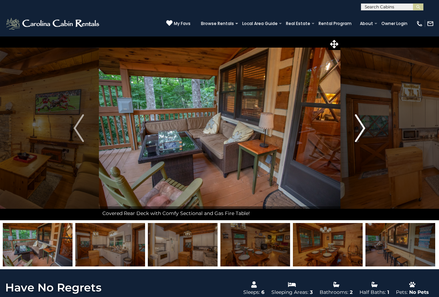
click at [363, 126] on img "Next" at bounding box center [360, 128] width 10 height 28
